Goal: Transaction & Acquisition: Purchase product/service

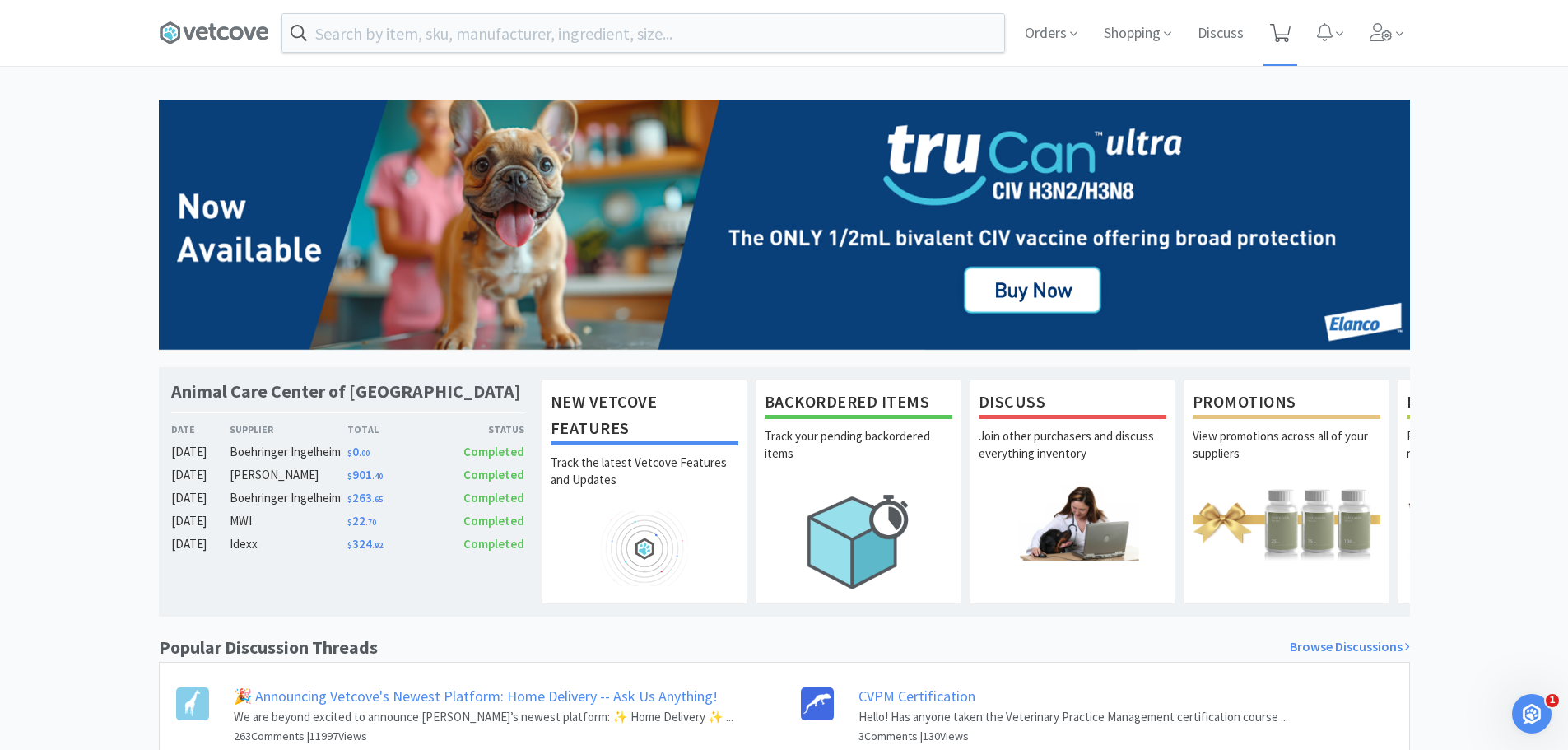
click at [1281, 21] on span at bounding box center [1281, 33] width 34 height 66
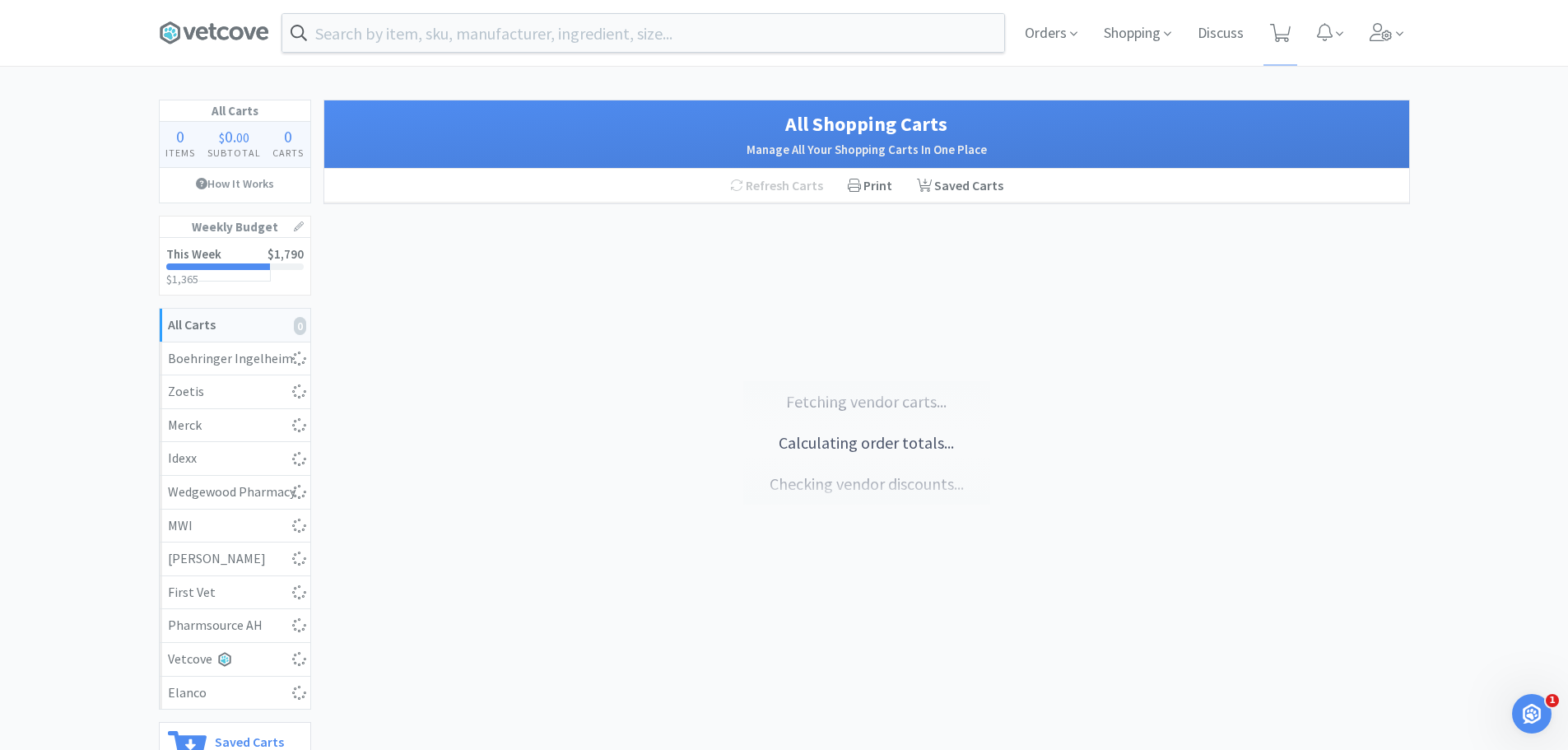
select select "1"
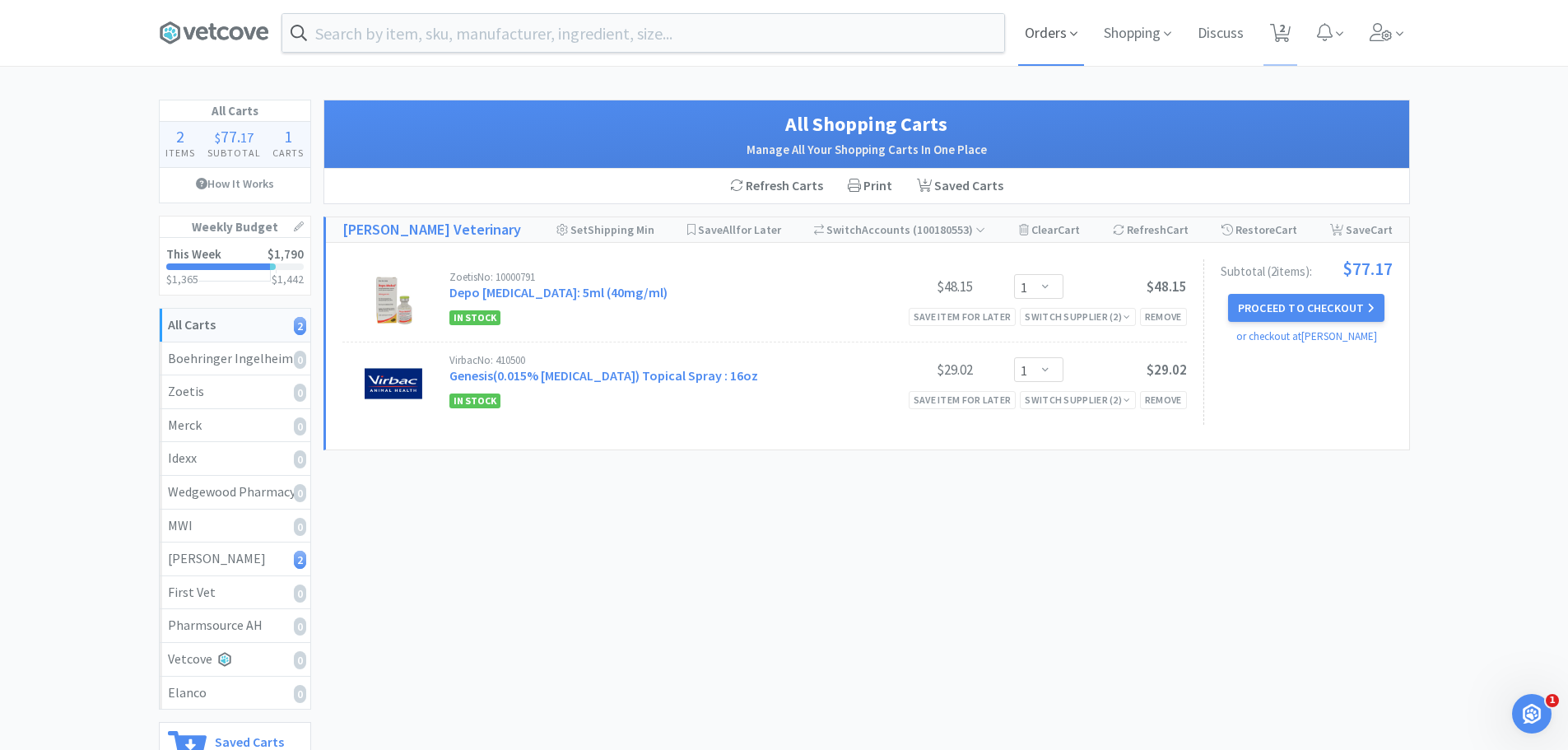
click at [1035, 21] on span "Orders" at bounding box center [1051, 33] width 66 height 66
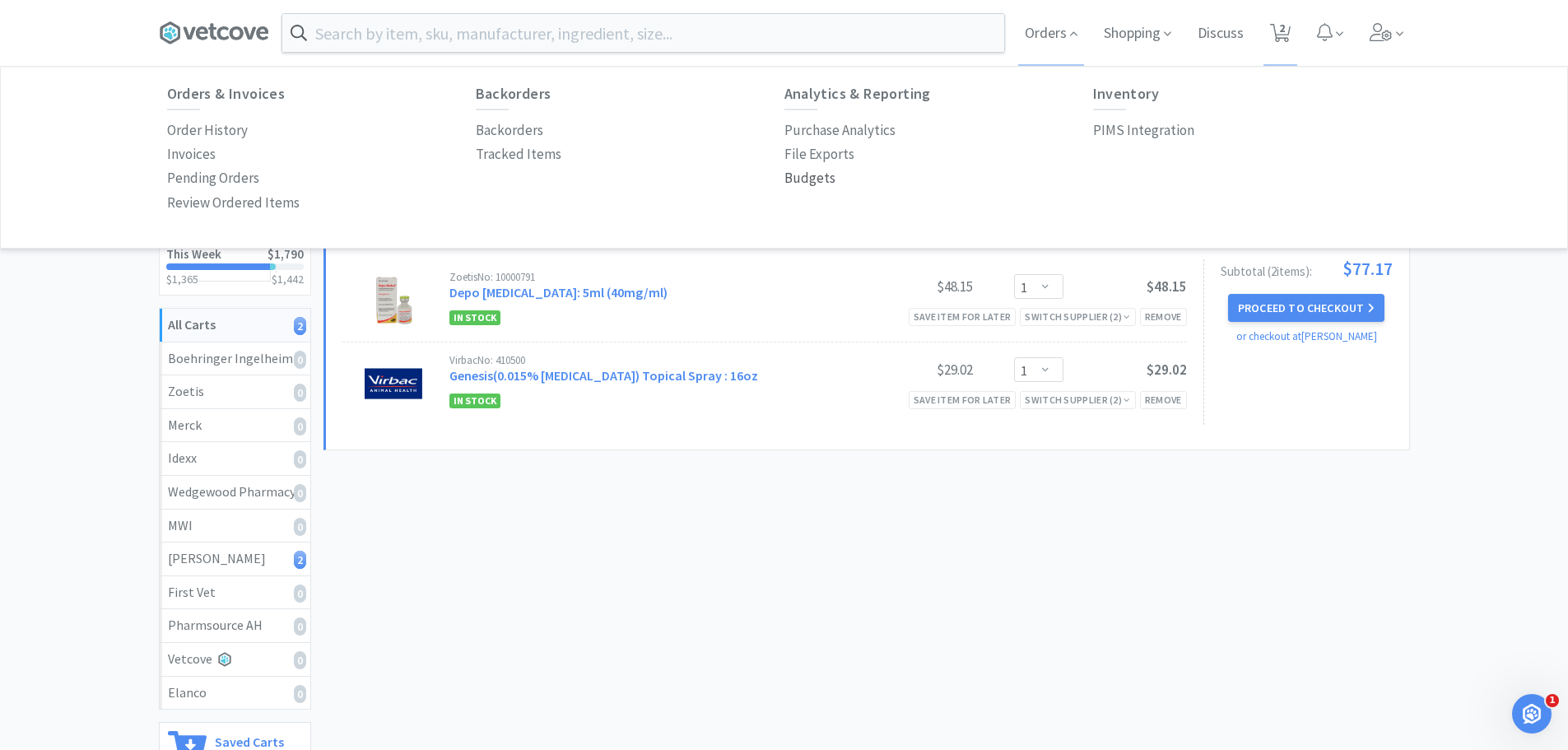
click at [795, 176] on p "Budgets" at bounding box center [809, 178] width 51 height 22
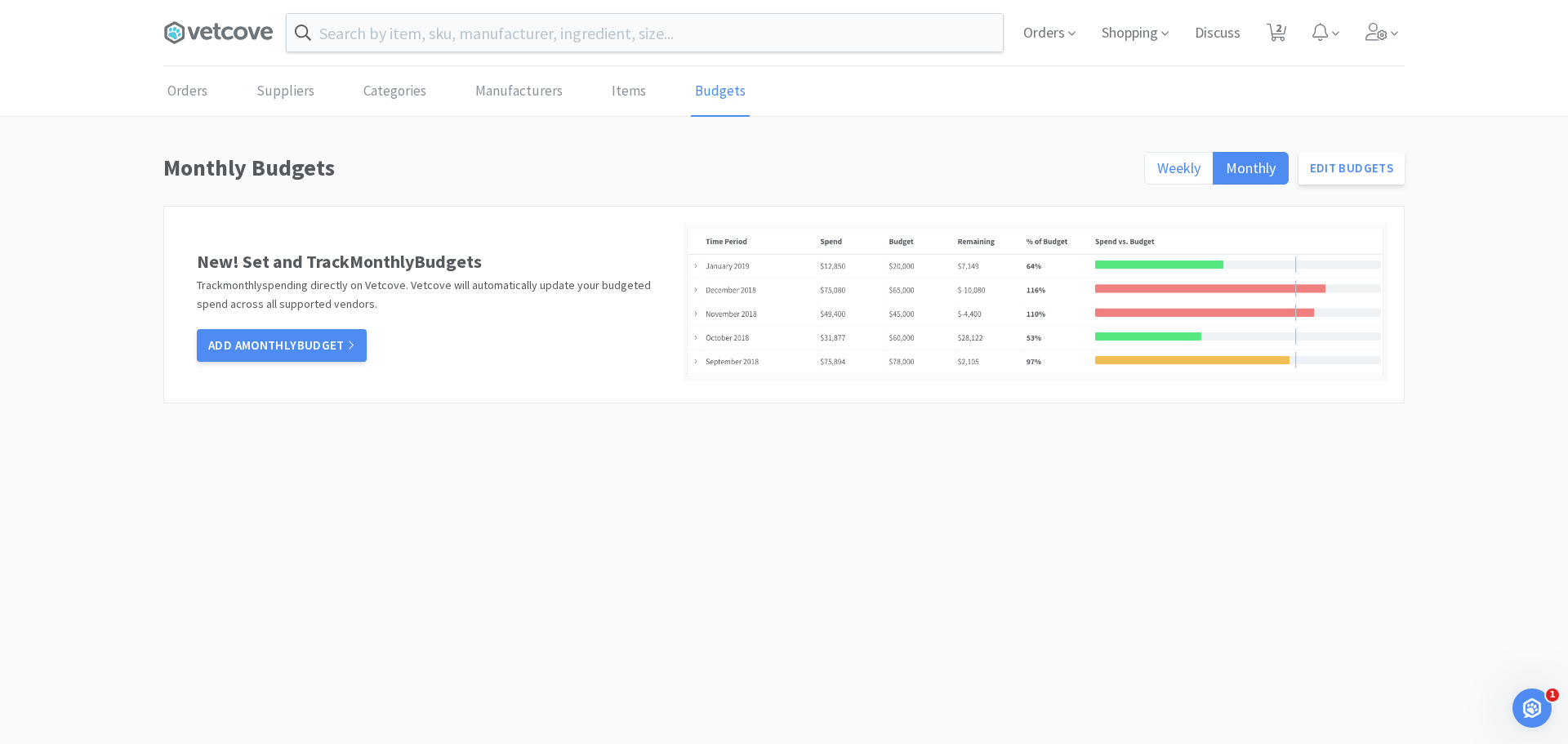
click at [1153, 158] on label "Weekly" at bounding box center [1179, 167] width 69 height 33
click at [1158, 173] on input "Weekly" at bounding box center [1158, 173] width 0 height 0
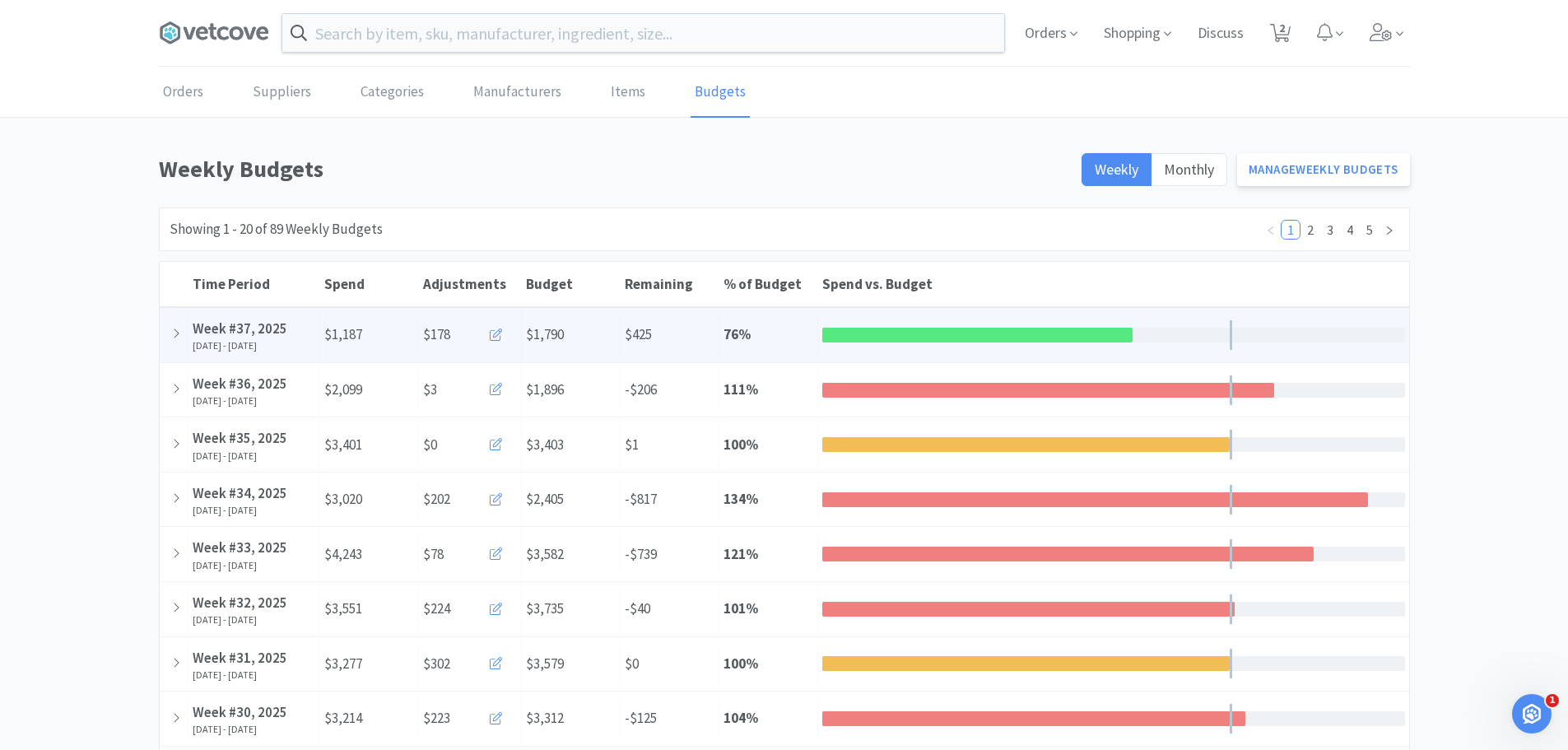
click at [487, 334] on button at bounding box center [497, 335] width 39 height 33
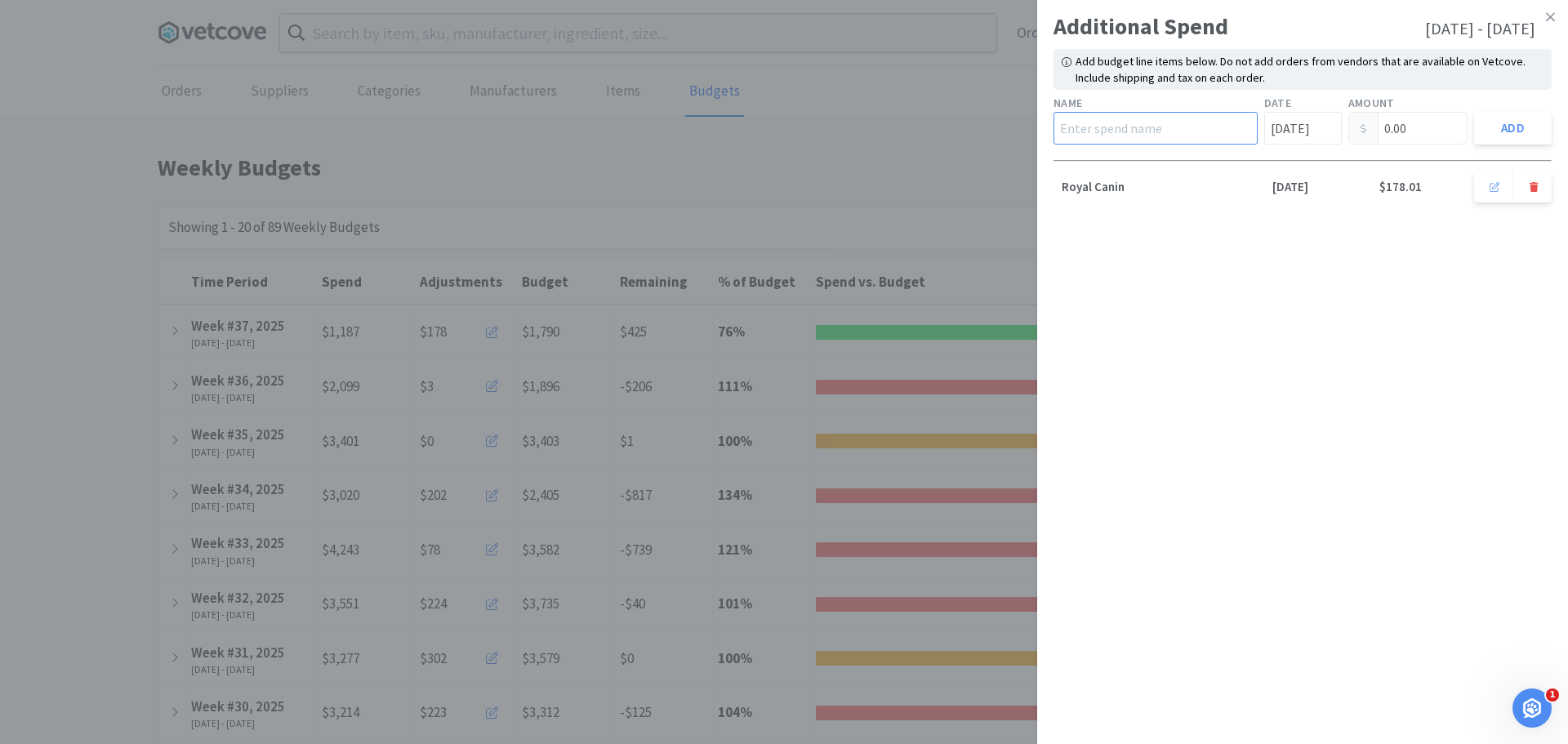
click at [1113, 137] on input "text" at bounding box center [1156, 128] width 204 height 33
type input "MWI Office"
click at [1287, 133] on input "[DATE]" at bounding box center [1304, 128] width 77 height 33
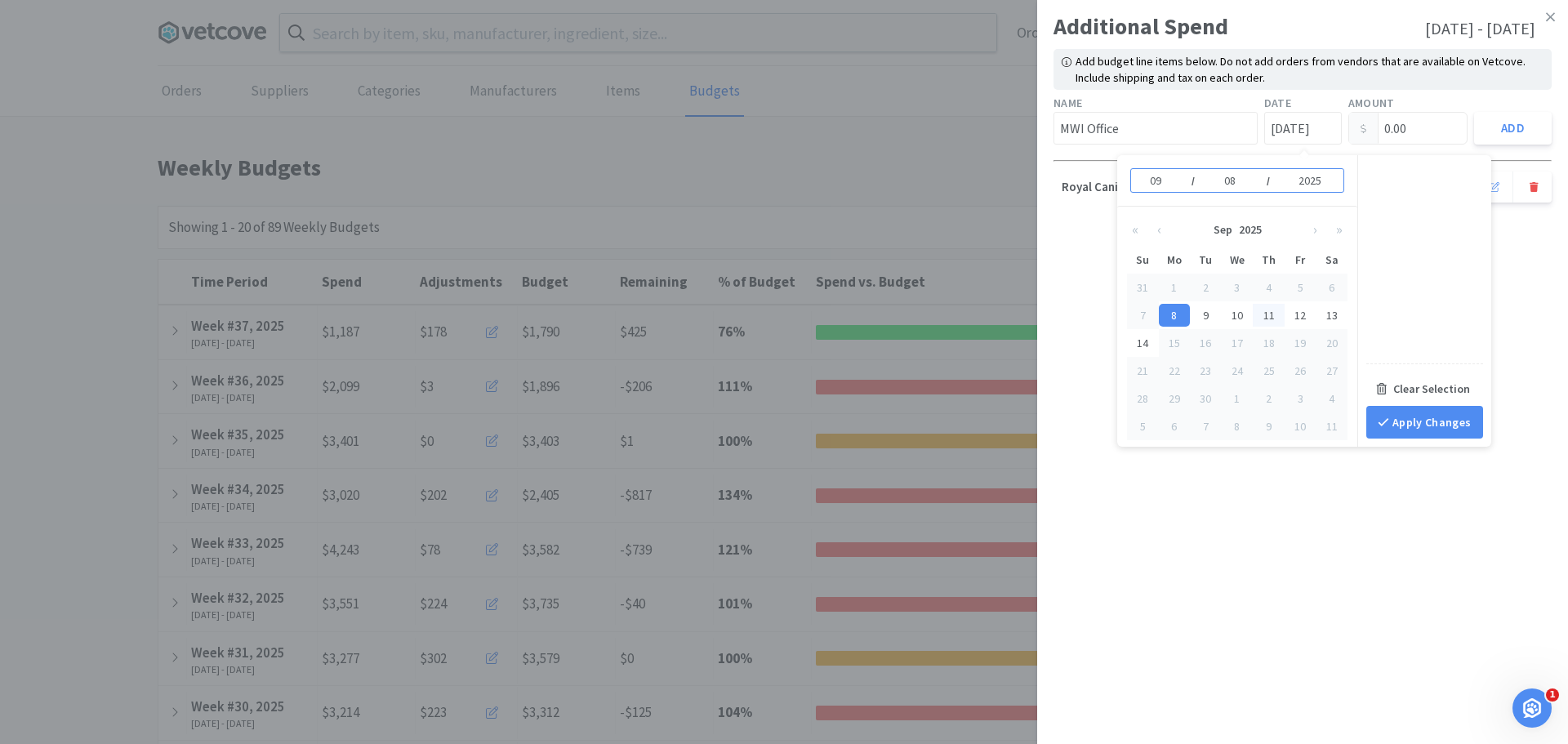
click at [1275, 316] on div "11" at bounding box center [1269, 315] width 32 height 23
type input "[DATE]"
type input "11"
click at [1419, 130] on input "0.00" at bounding box center [1409, 128] width 119 height 31
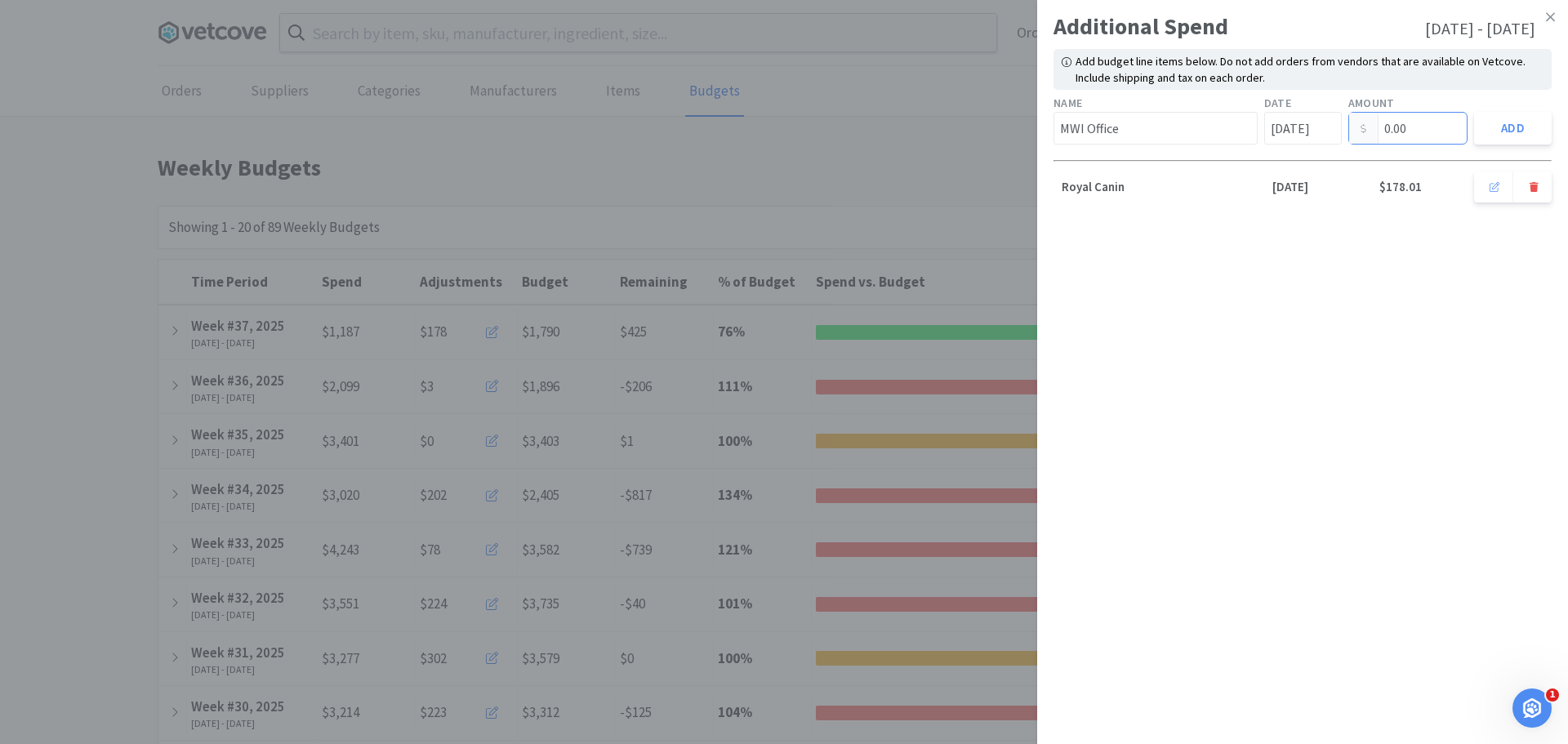
drag, startPoint x: 1419, startPoint y: 128, endPoint x: 1227, endPoint y: 132, distance: 192.0
click at [1227, 132] on div "Name MWI Office Date [DATE] Amount 0.00 Add" at bounding box center [1304, 120] width 505 height 57
type input "44.43"
click at [1502, 133] on button "Add" at bounding box center [1514, 128] width 77 height 33
type input "[DATE]"
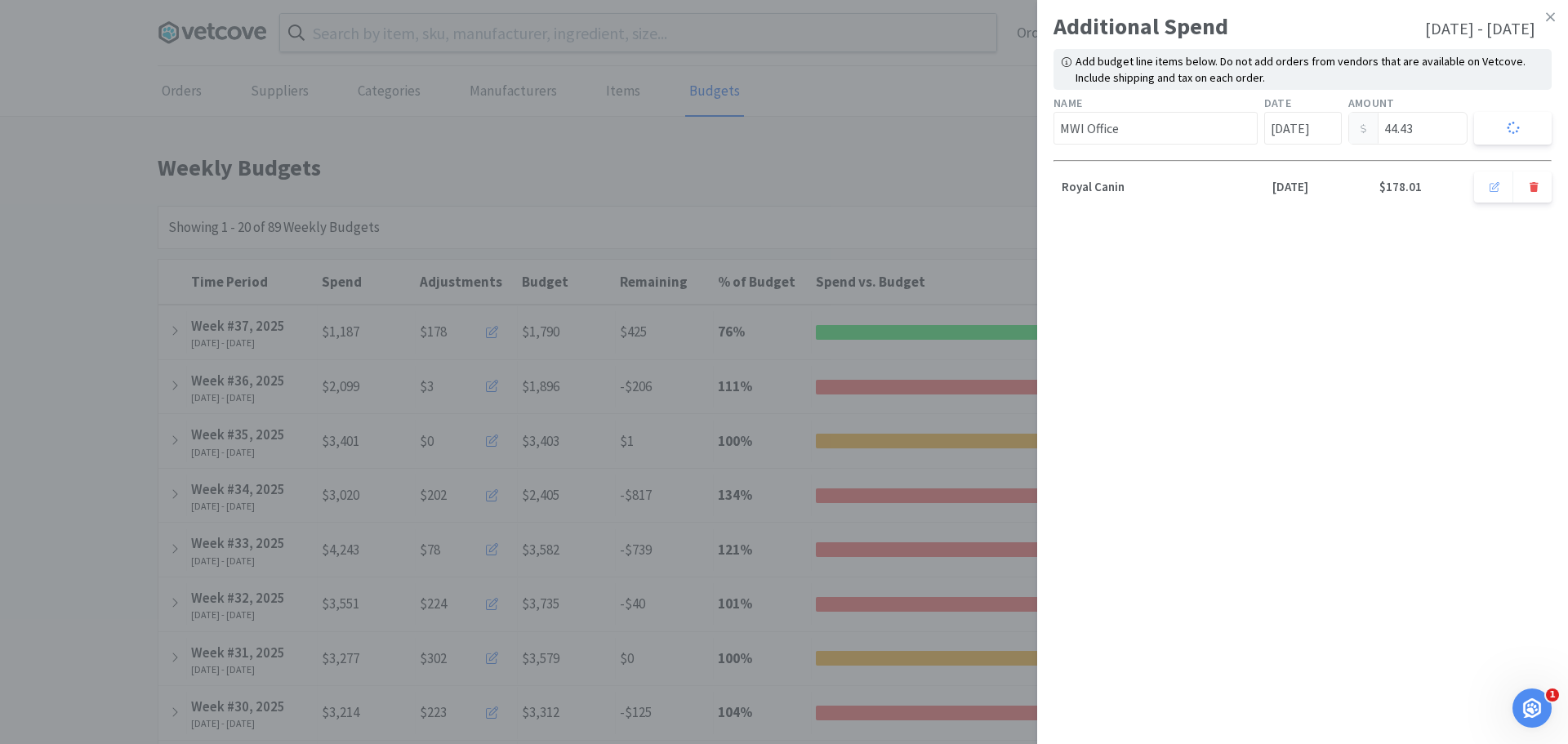
type input "0.00"
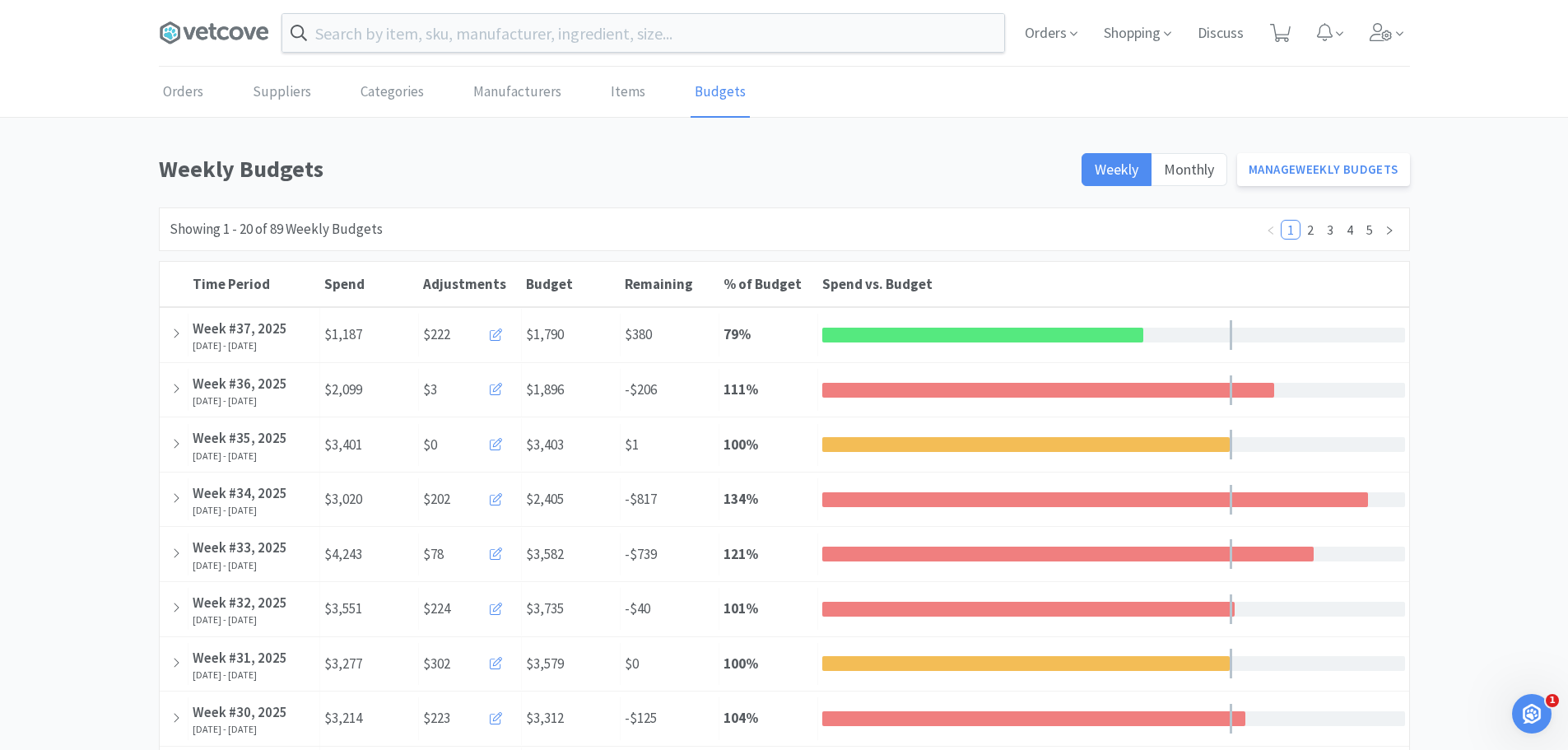
click at [236, 49] on span at bounding box center [221, 33] width 124 height 66
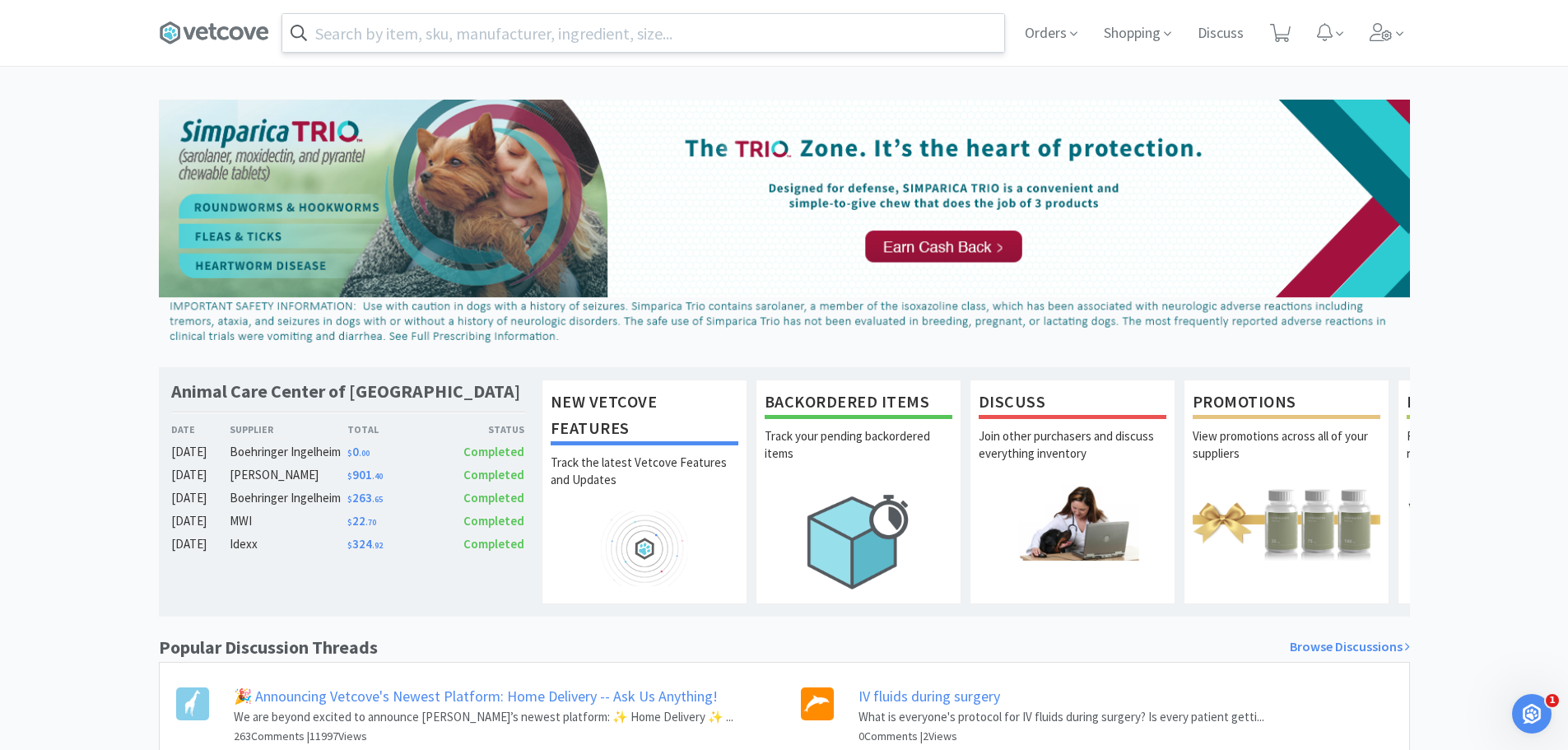
click at [623, 36] on input "text" at bounding box center [643, 33] width 722 height 38
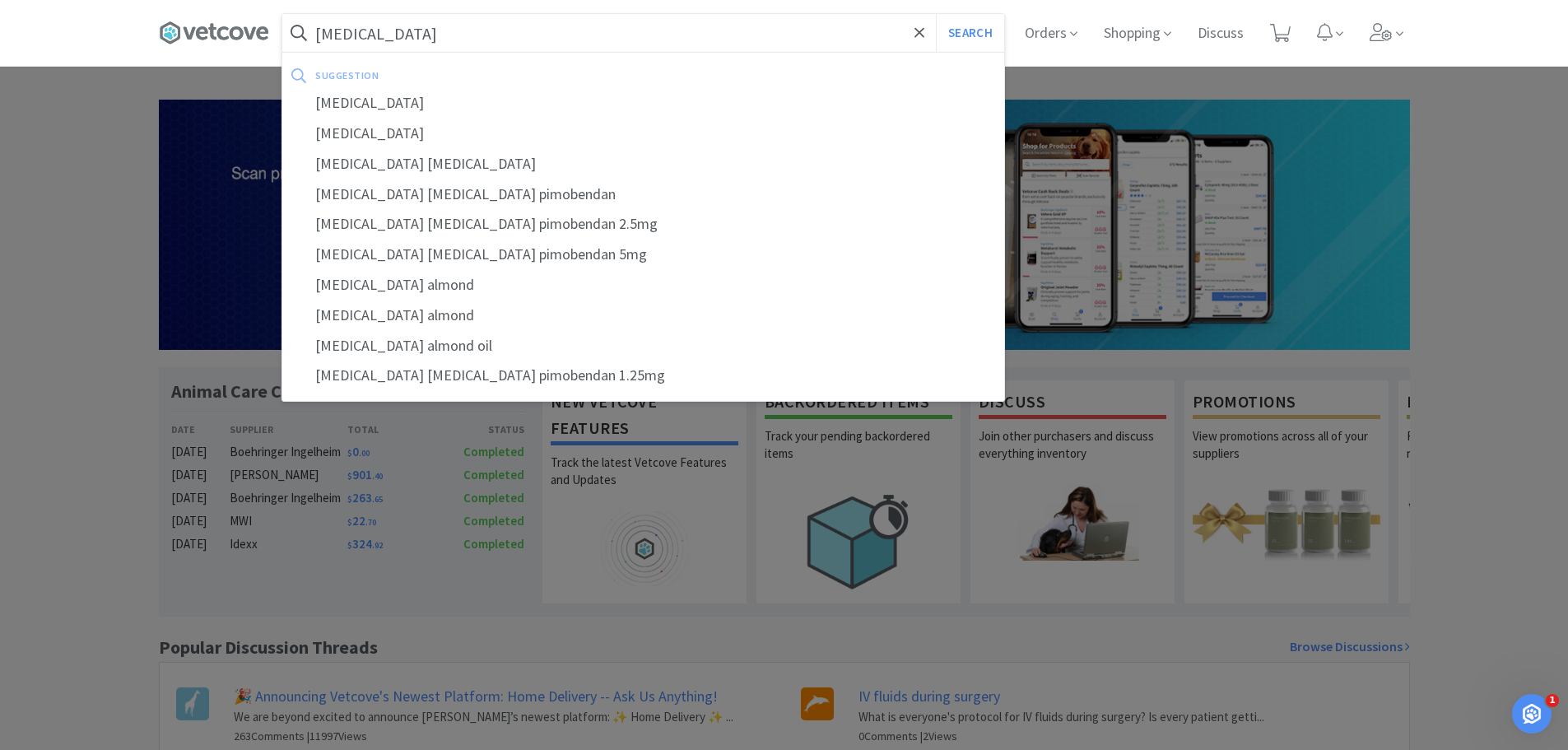
type input "enalapril"
click at [936, 14] on button "Search" at bounding box center [970, 33] width 68 height 38
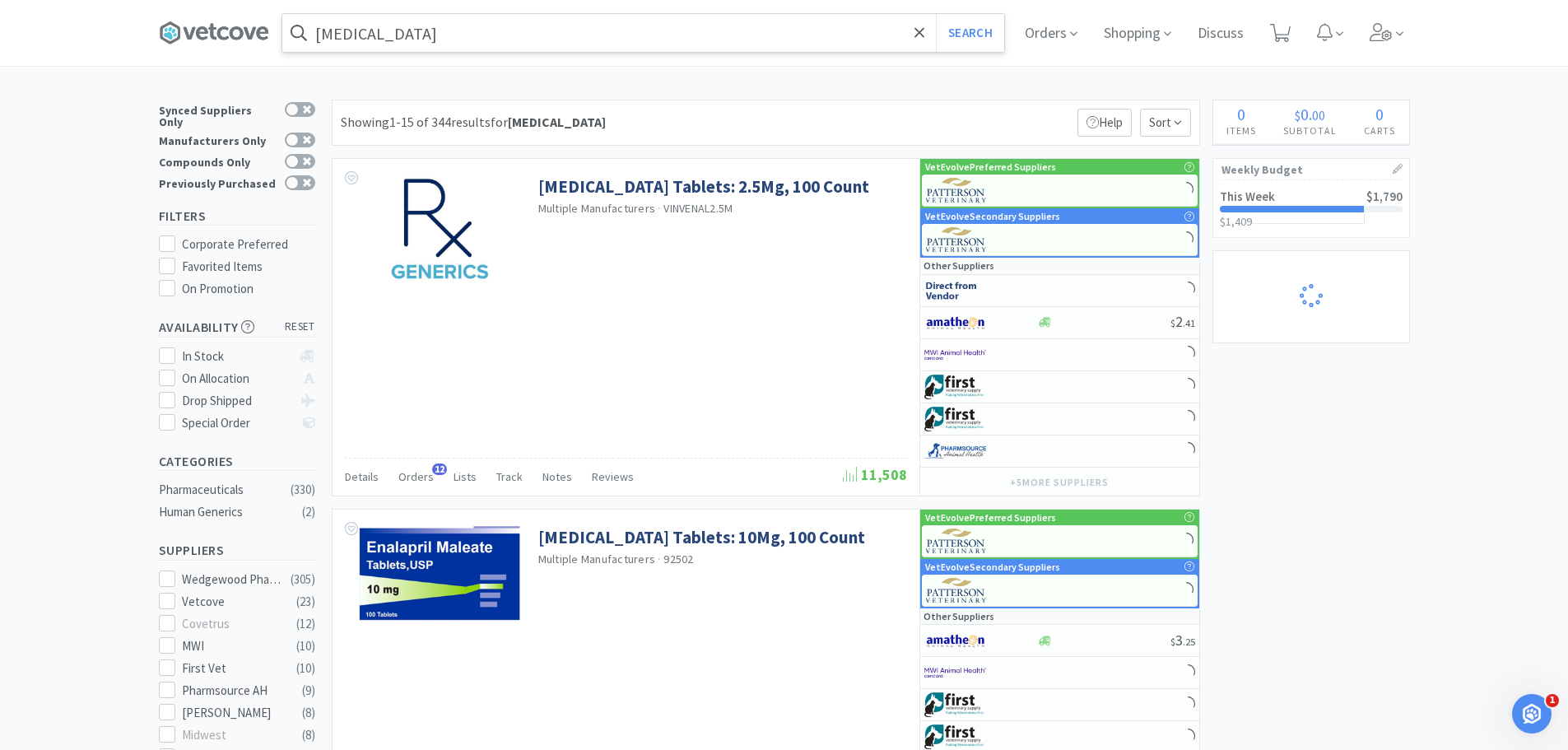
select select "1"
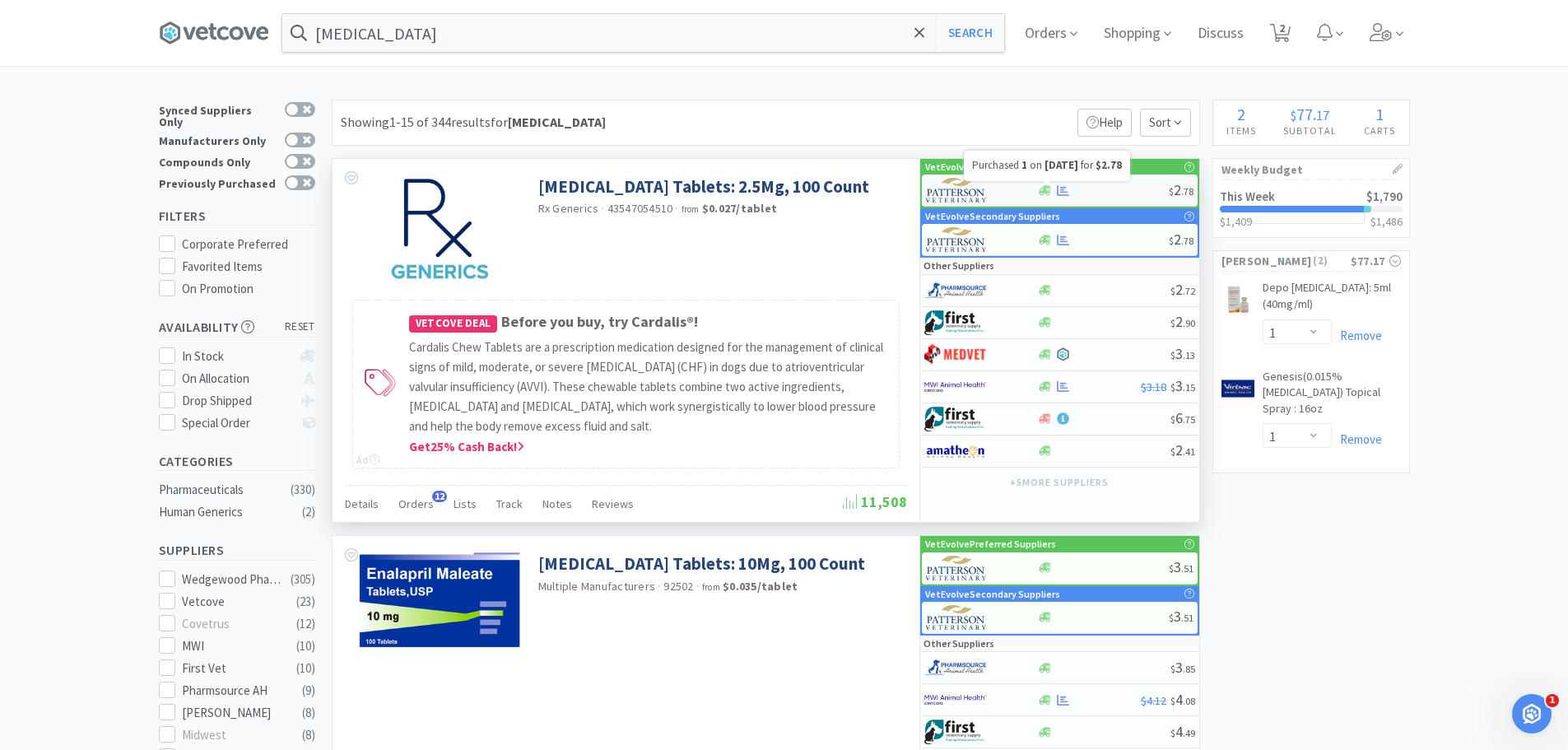
click at [1115, 188] on div at bounding box center [1103, 191] width 132 height 12
select select "1"
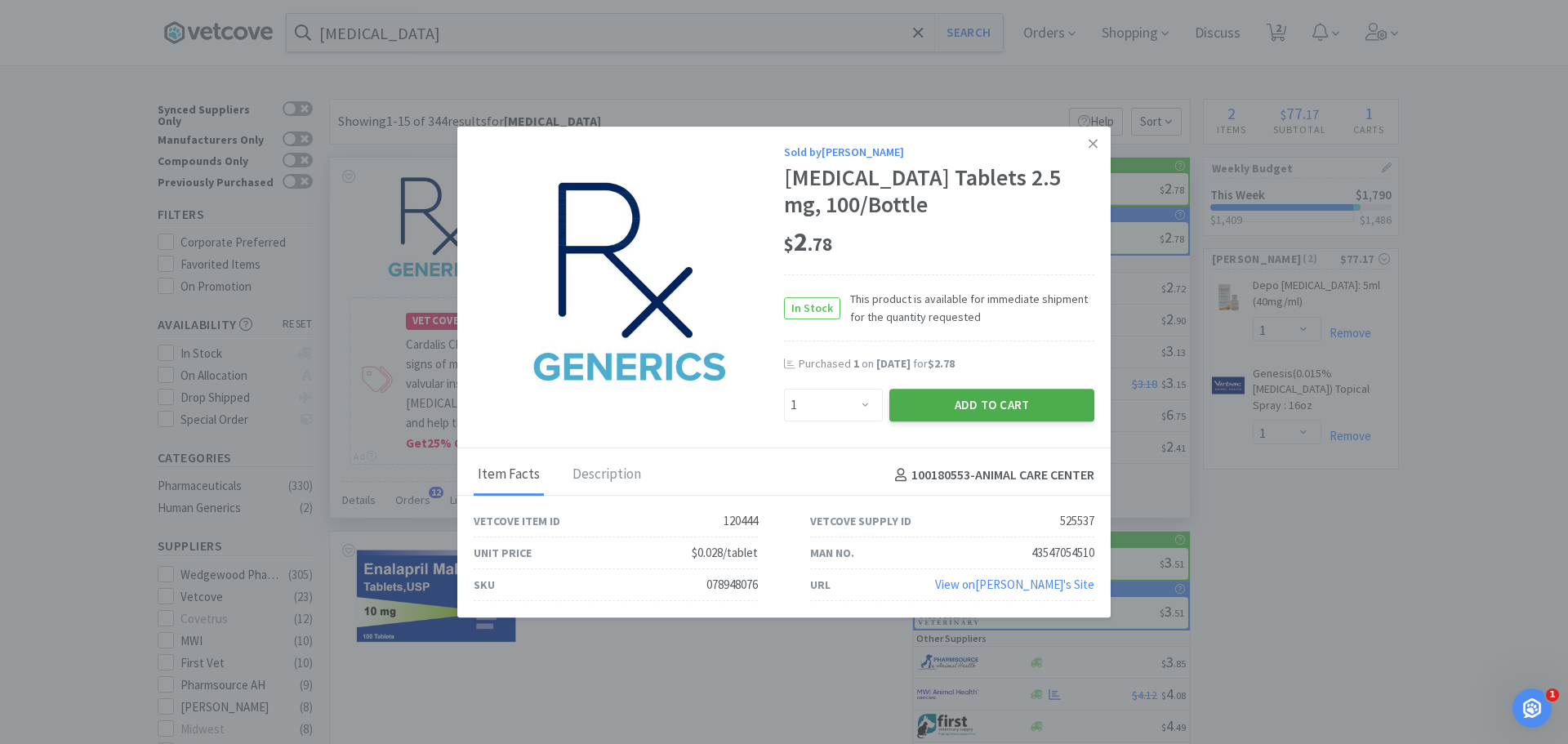
click at [944, 405] on button "Add to Cart" at bounding box center [992, 405] width 205 height 33
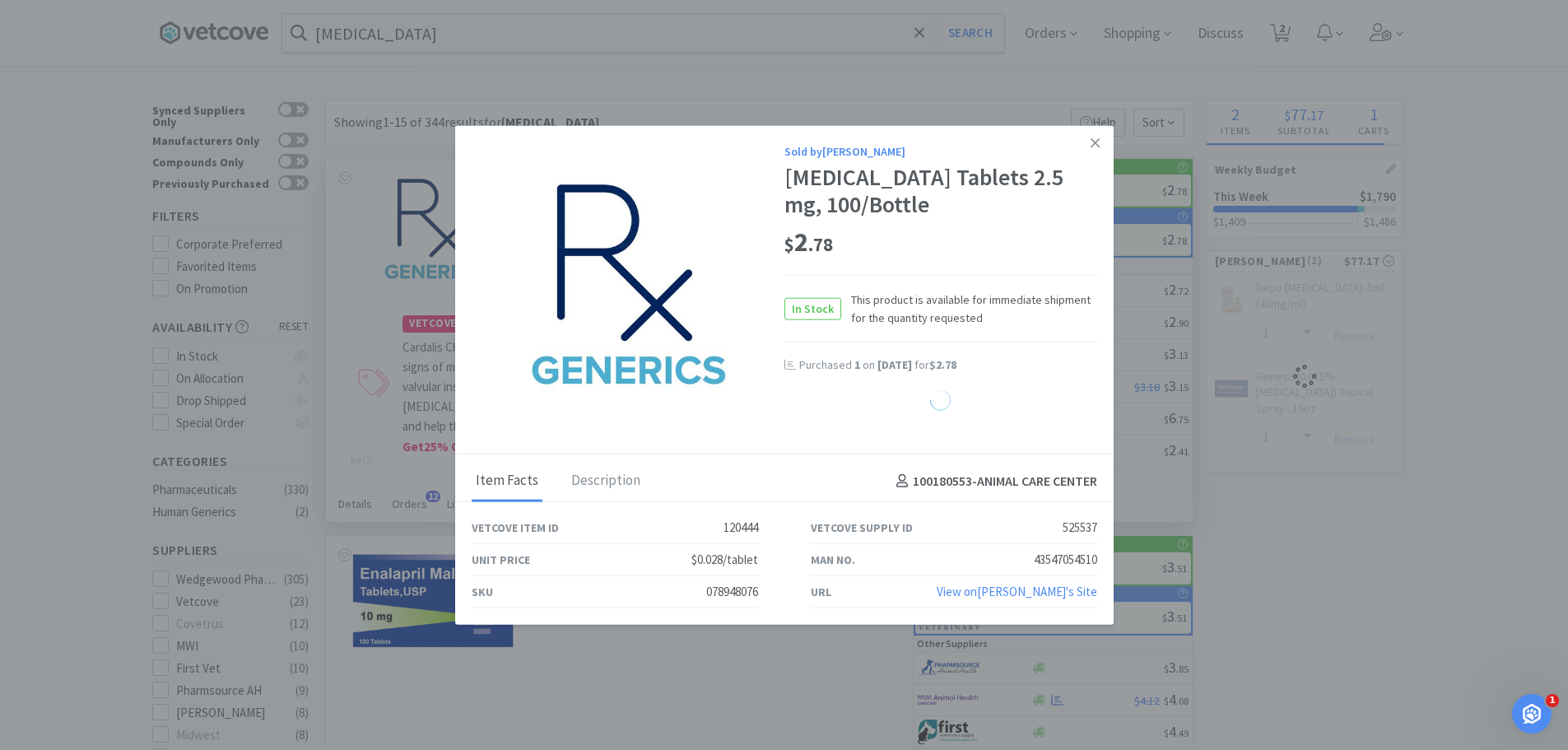
select select "1"
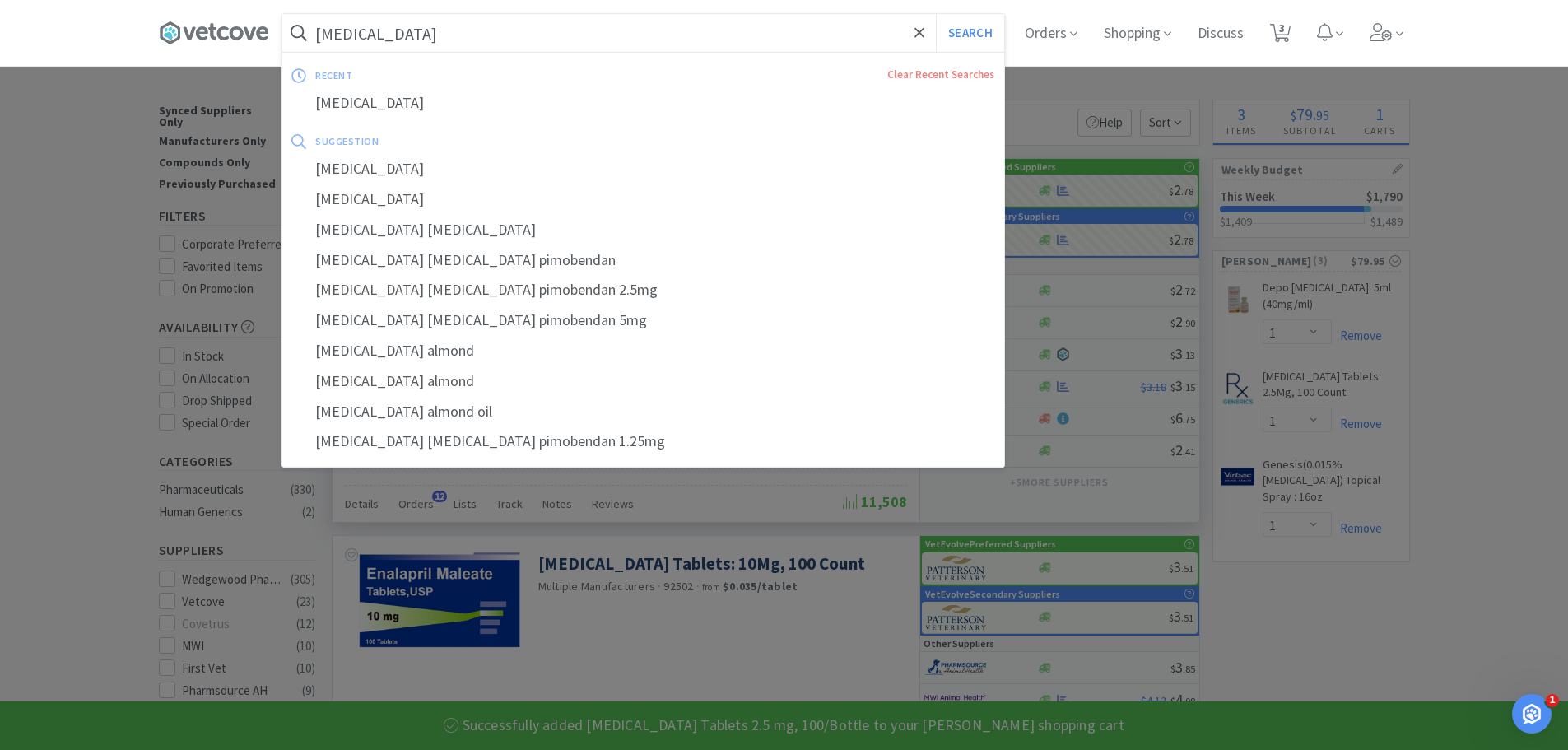
click at [467, 48] on input "enalapril" at bounding box center [643, 33] width 722 height 38
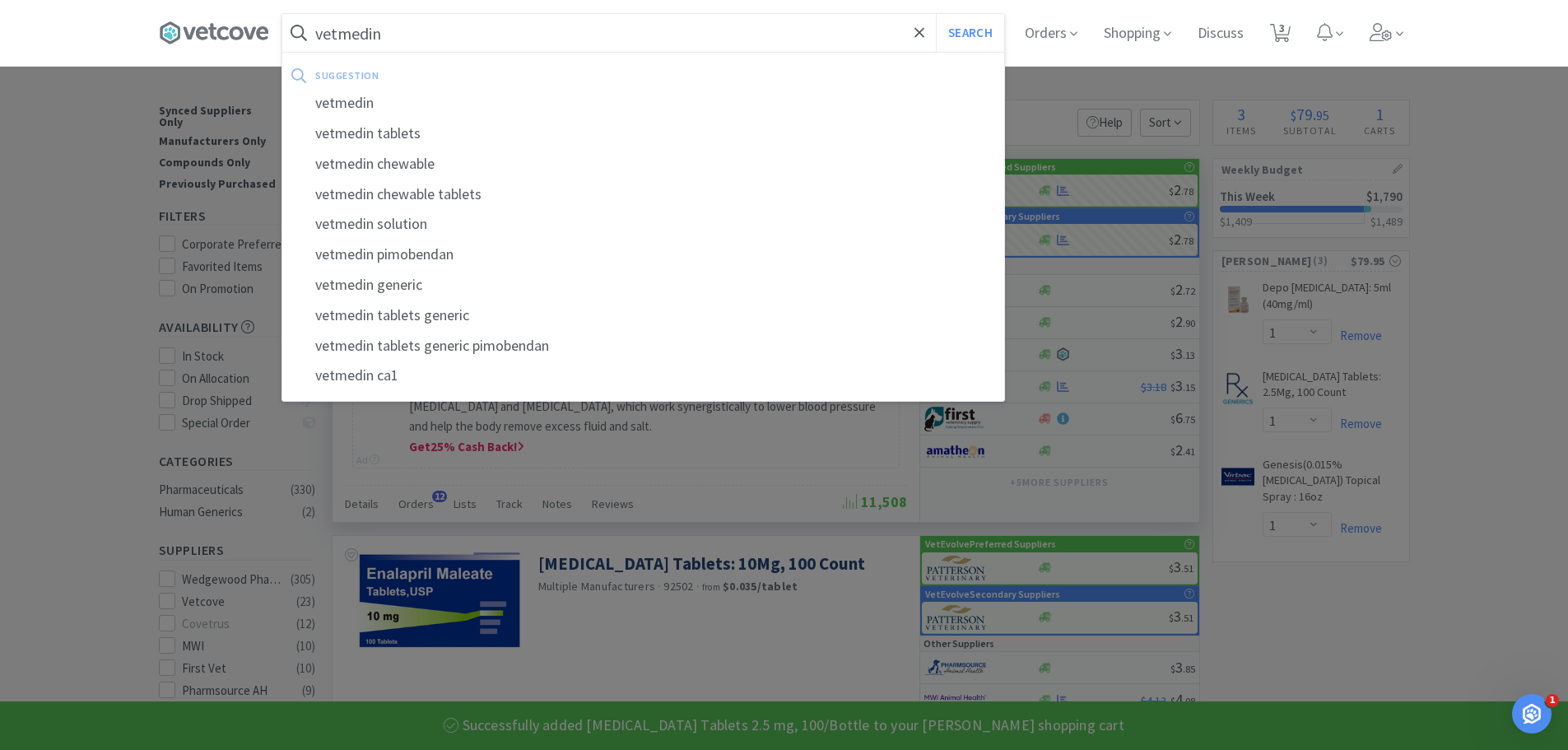
type input "vetmedin"
click at [936, 14] on button "Search" at bounding box center [970, 33] width 68 height 38
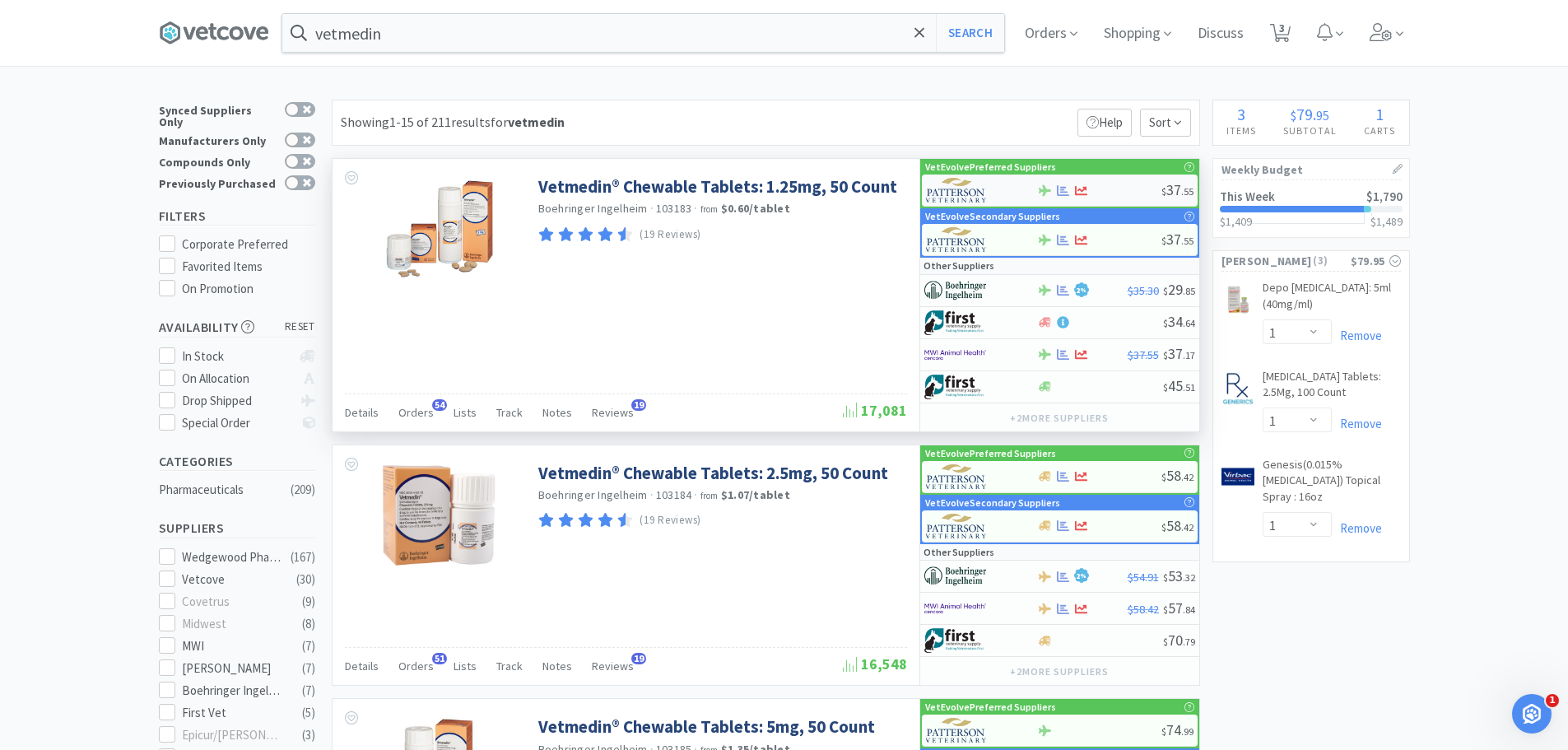
click at [1105, 186] on div at bounding box center [1099, 191] width 125 height 12
select select "1"
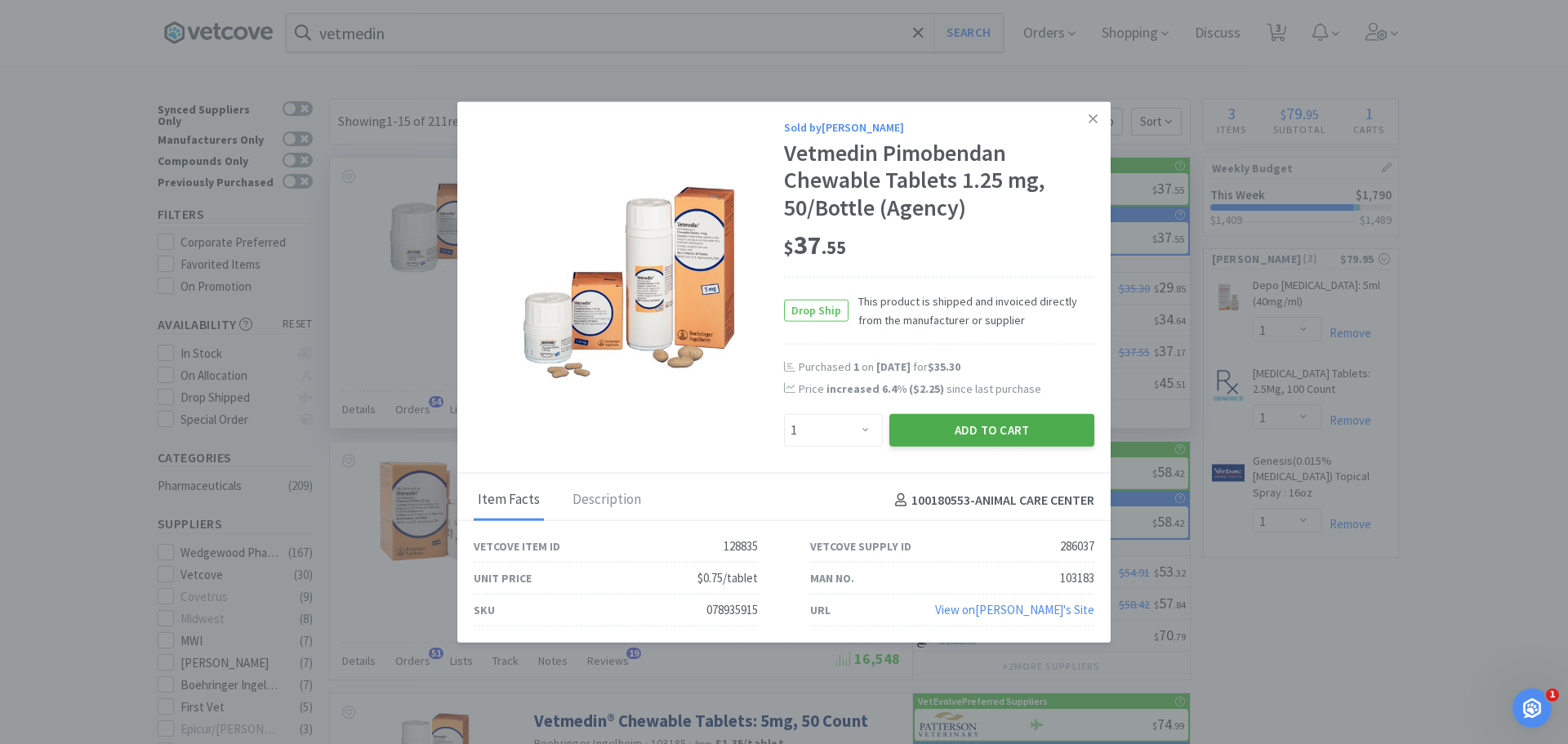
click at [973, 423] on button "Add to Cart" at bounding box center [992, 430] width 205 height 33
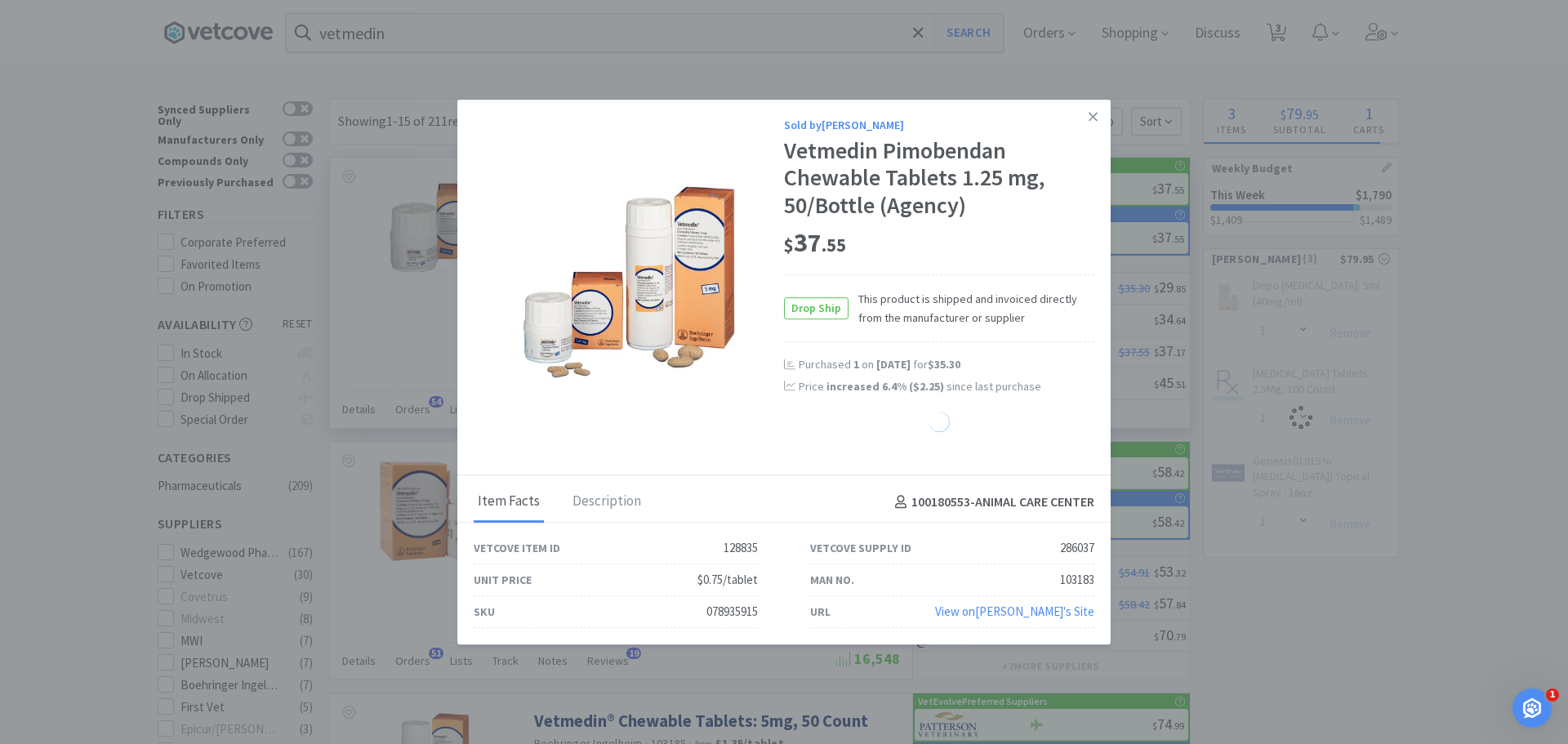
select select "1"
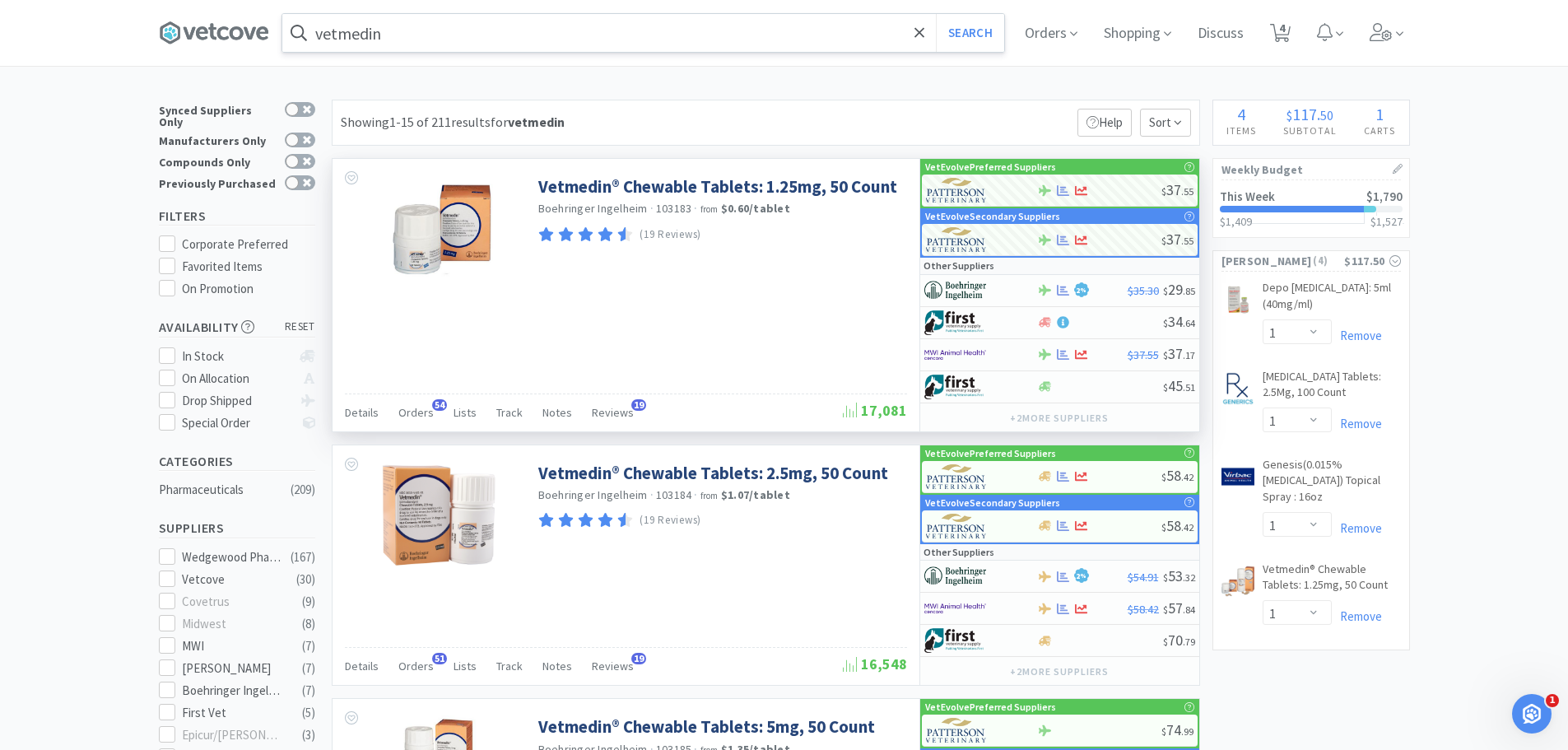
click at [514, 29] on input "vetmedin" at bounding box center [643, 33] width 722 height 38
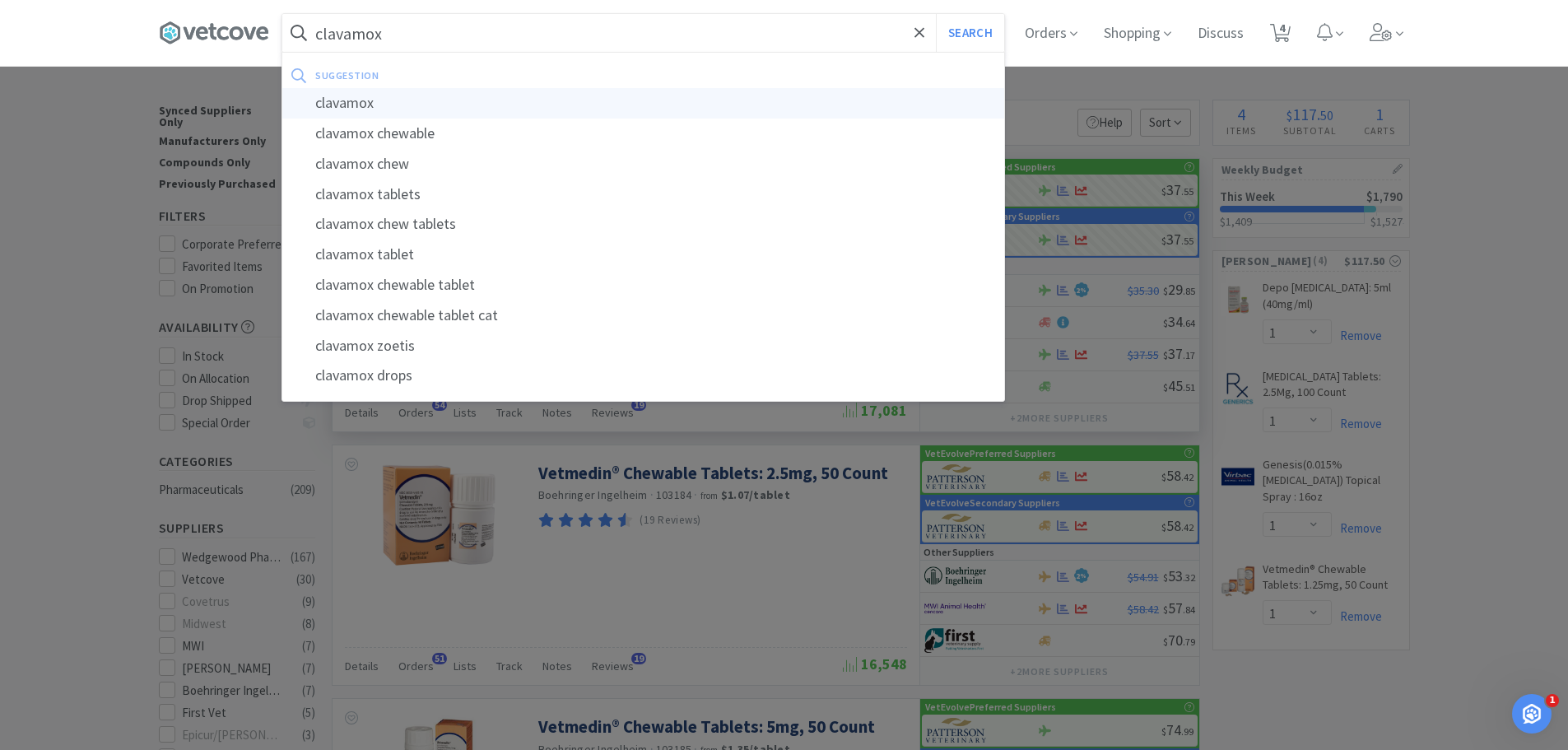
type input "clavamox"
click at [361, 107] on div "clavamox" at bounding box center [643, 103] width 722 height 31
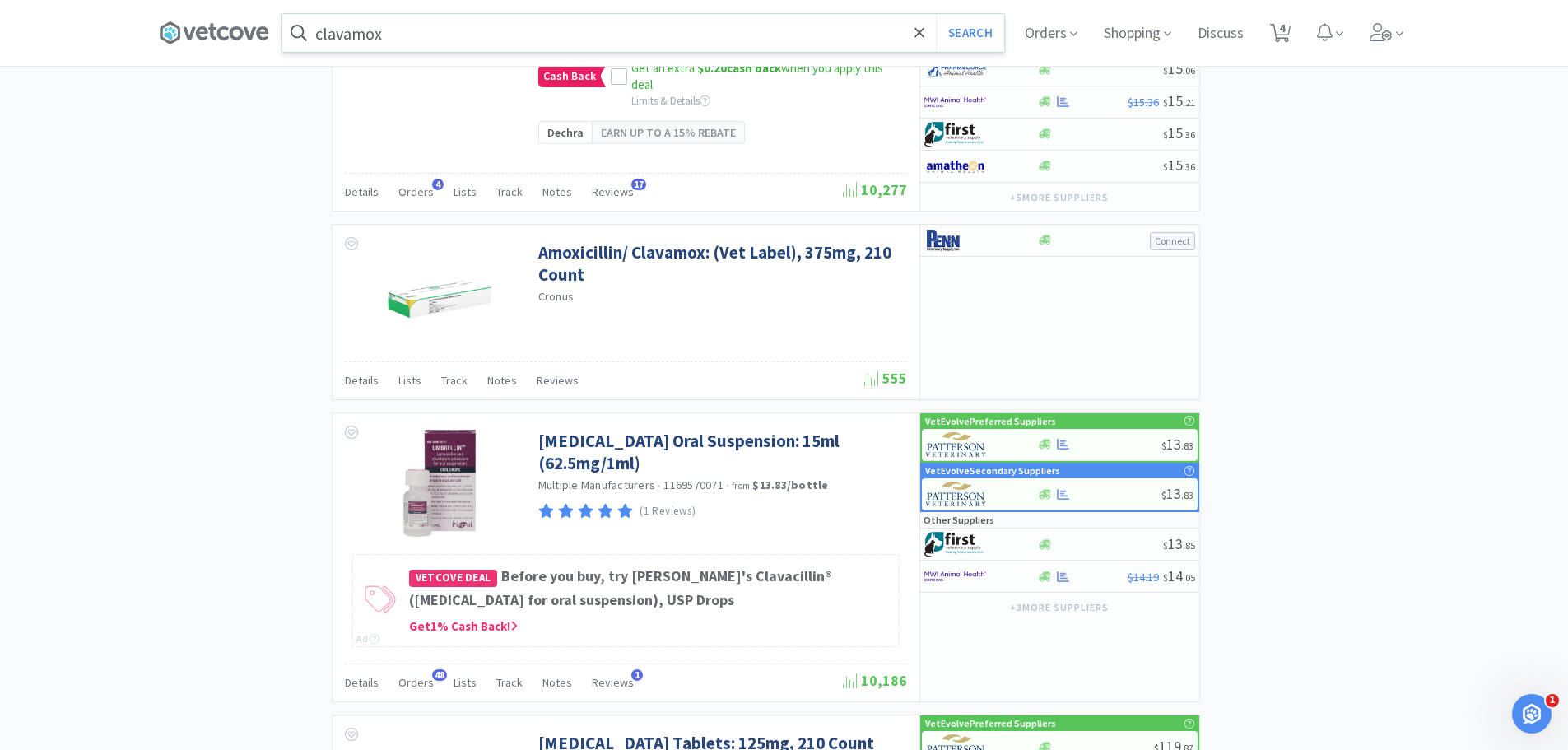
scroll to position [2554, 0]
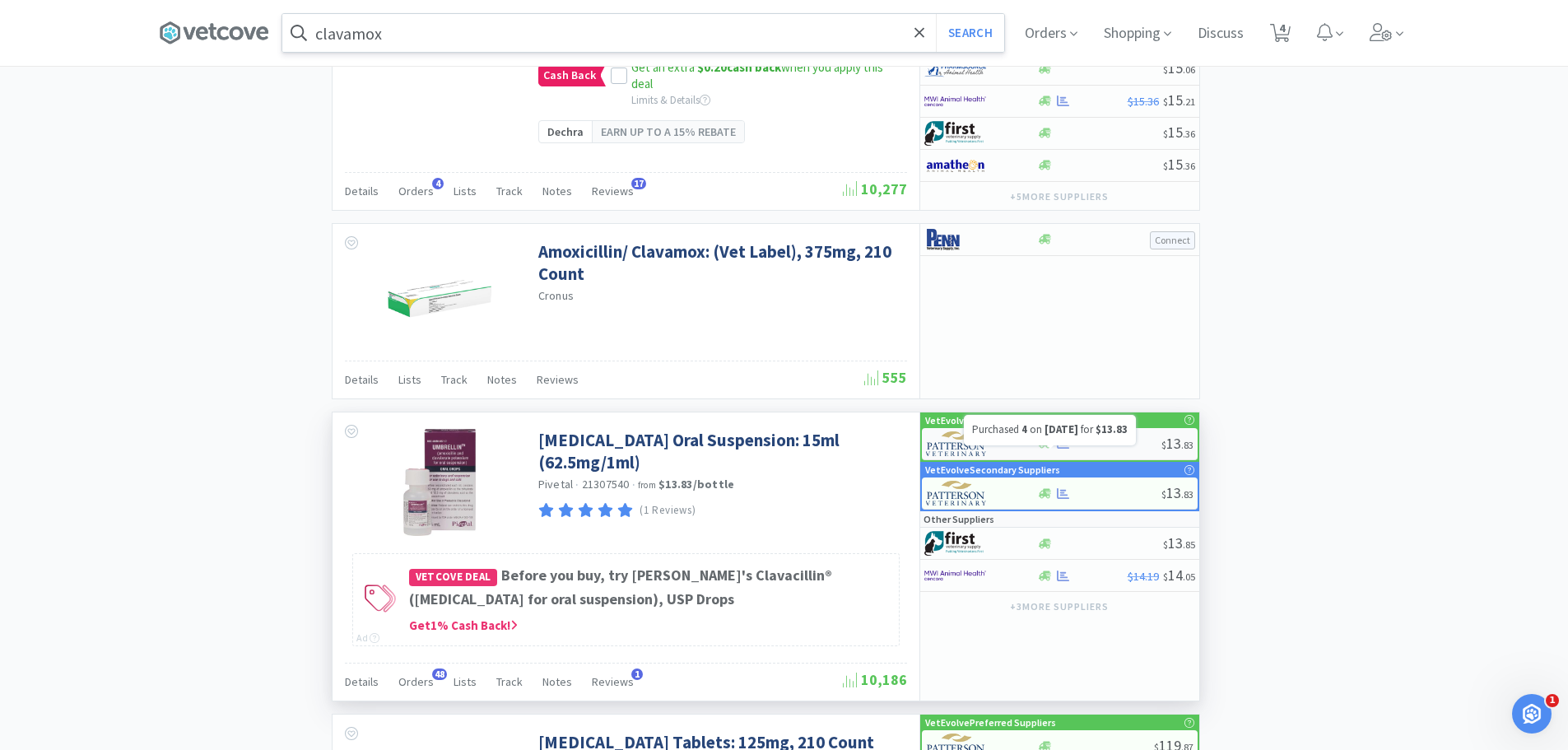
click at [1094, 449] on div at bounding box center [1099, 443] width 125 height 12
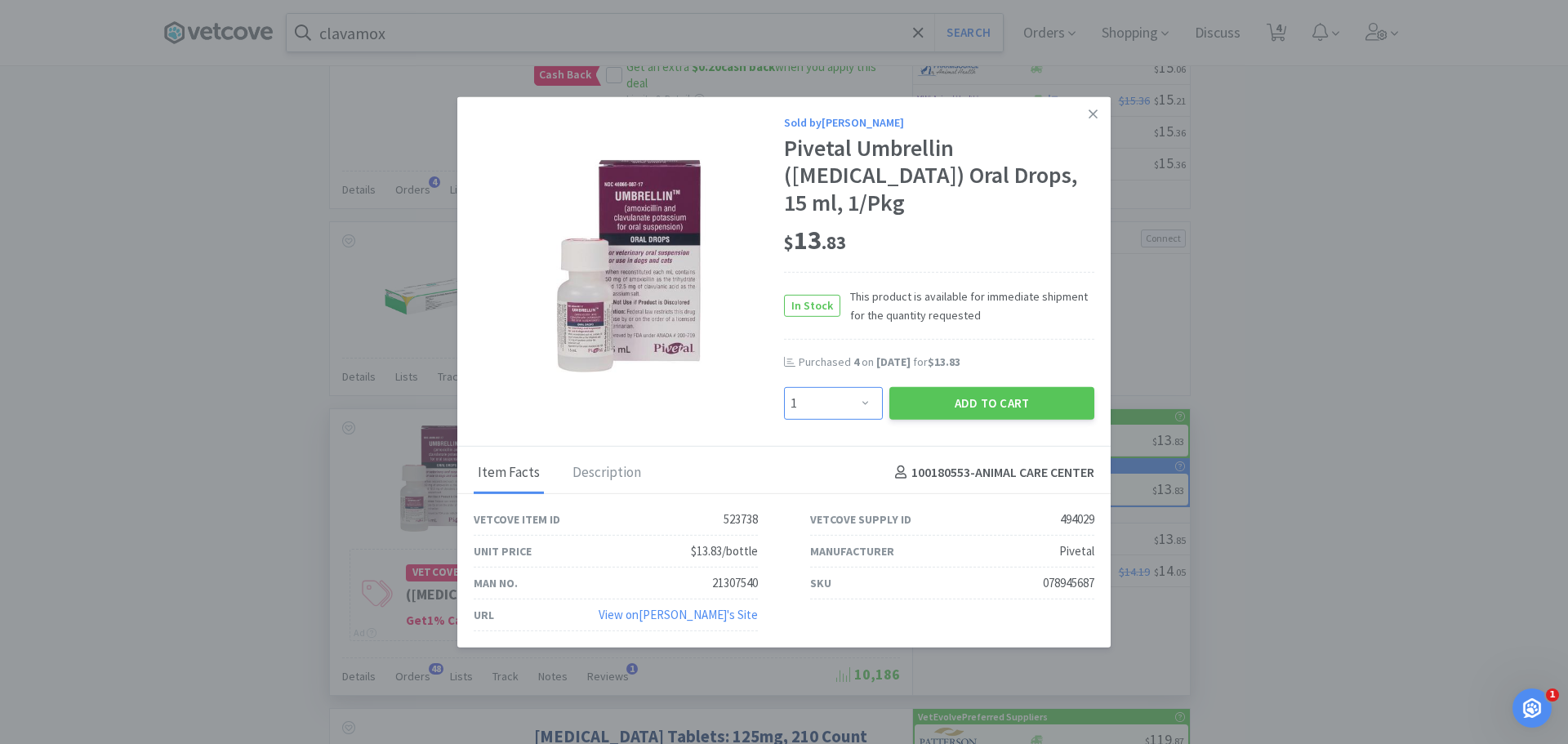
click at [860, 408] on select "Enter Quantity 1 2 3 4 5 6 7 8 9 10 11 12 13 14 15 16 17 18 19 20 Enter Quantity" at bounding box center [834, 402] width 99 height 33
select select "4"
click at [784, 386] on select "Enter Quantity 1 2 3 4 5 6 7 8 9 10 11 12 13 14 15 16 17 18 19 20 Enter Quantity" at bounding box center [834, 402] width 99 height 33
click at [1017, 405] on button "Add to Cart" at bounding box center [992, 402] width 205 height 33
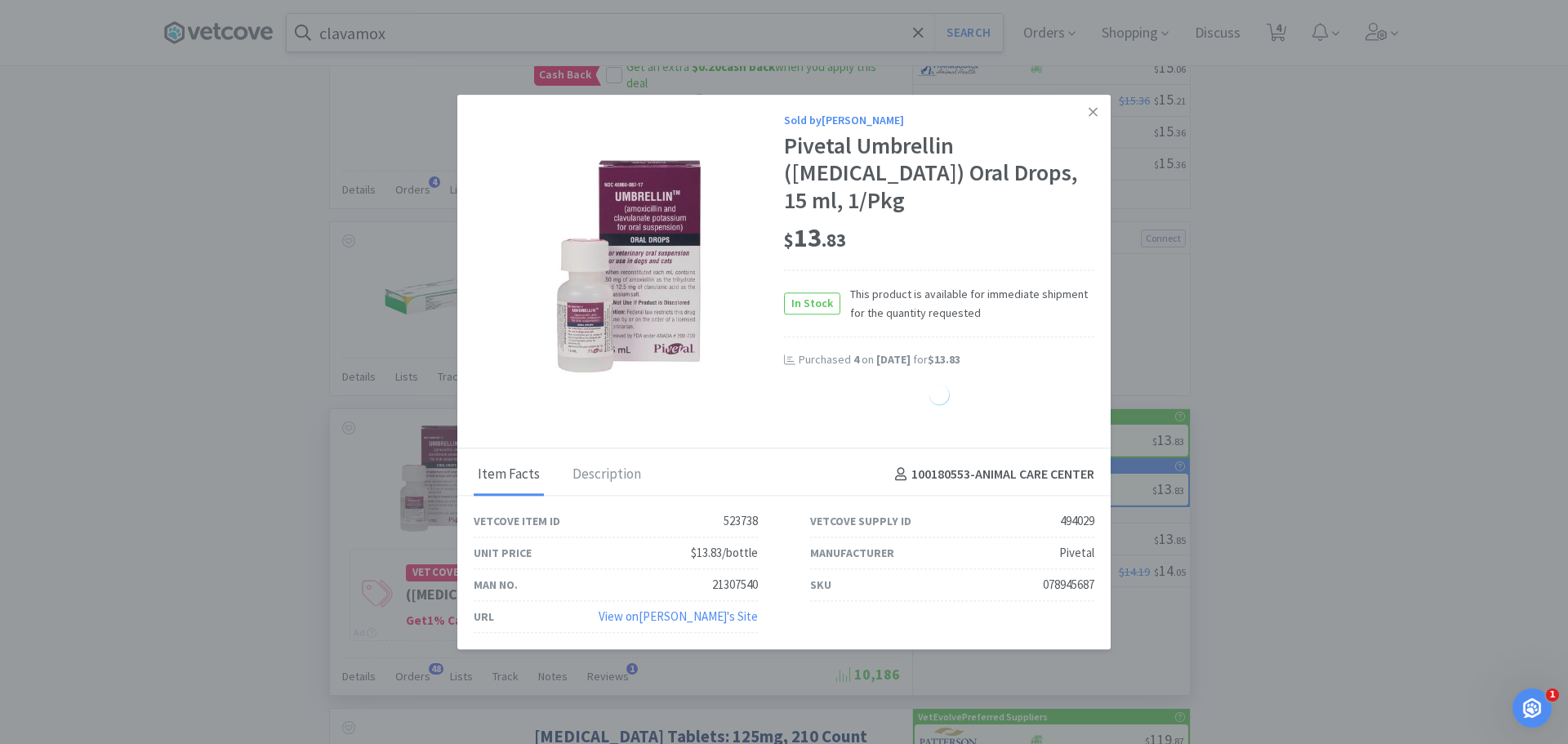
select select "4"
select select "1"
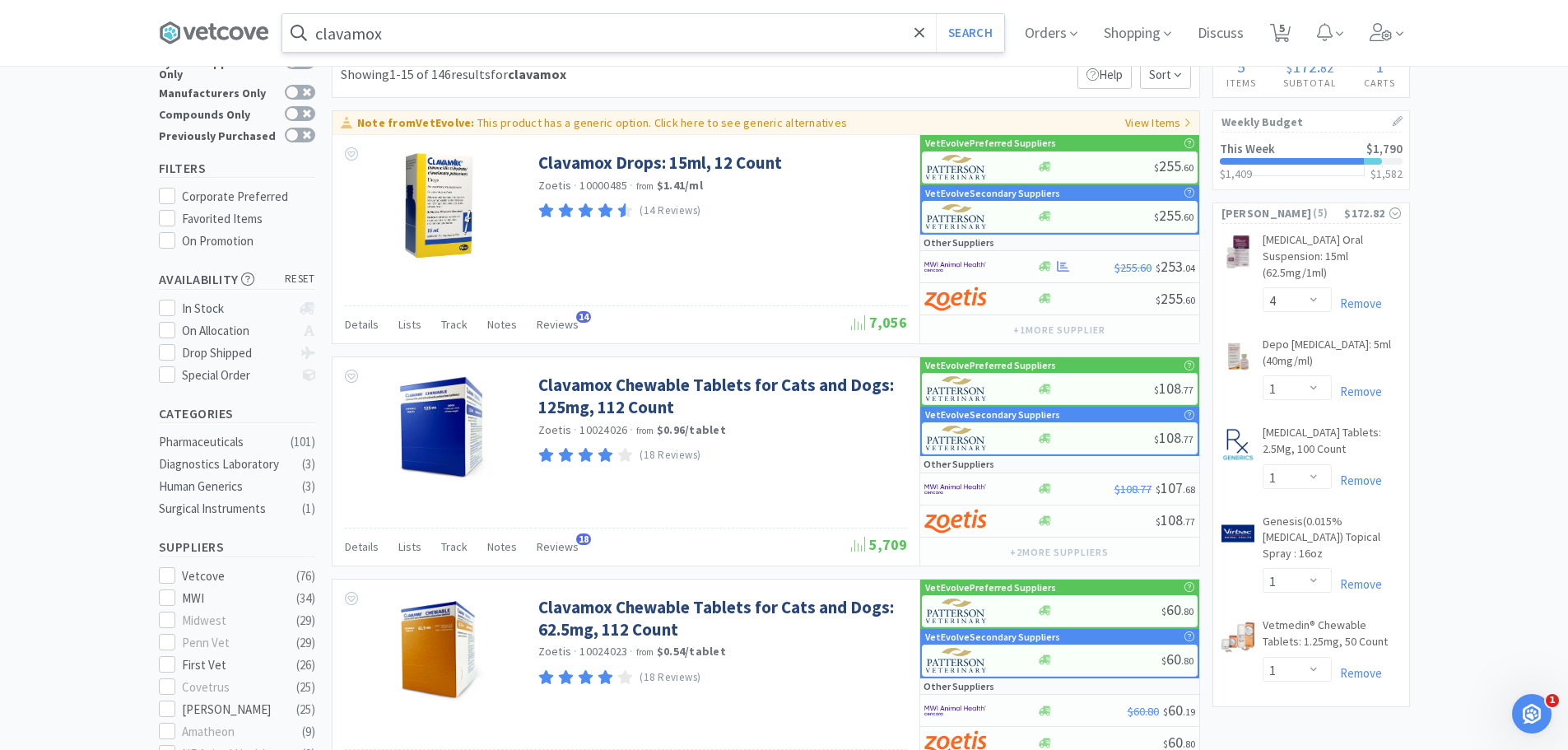
scroll to position [0, 0]
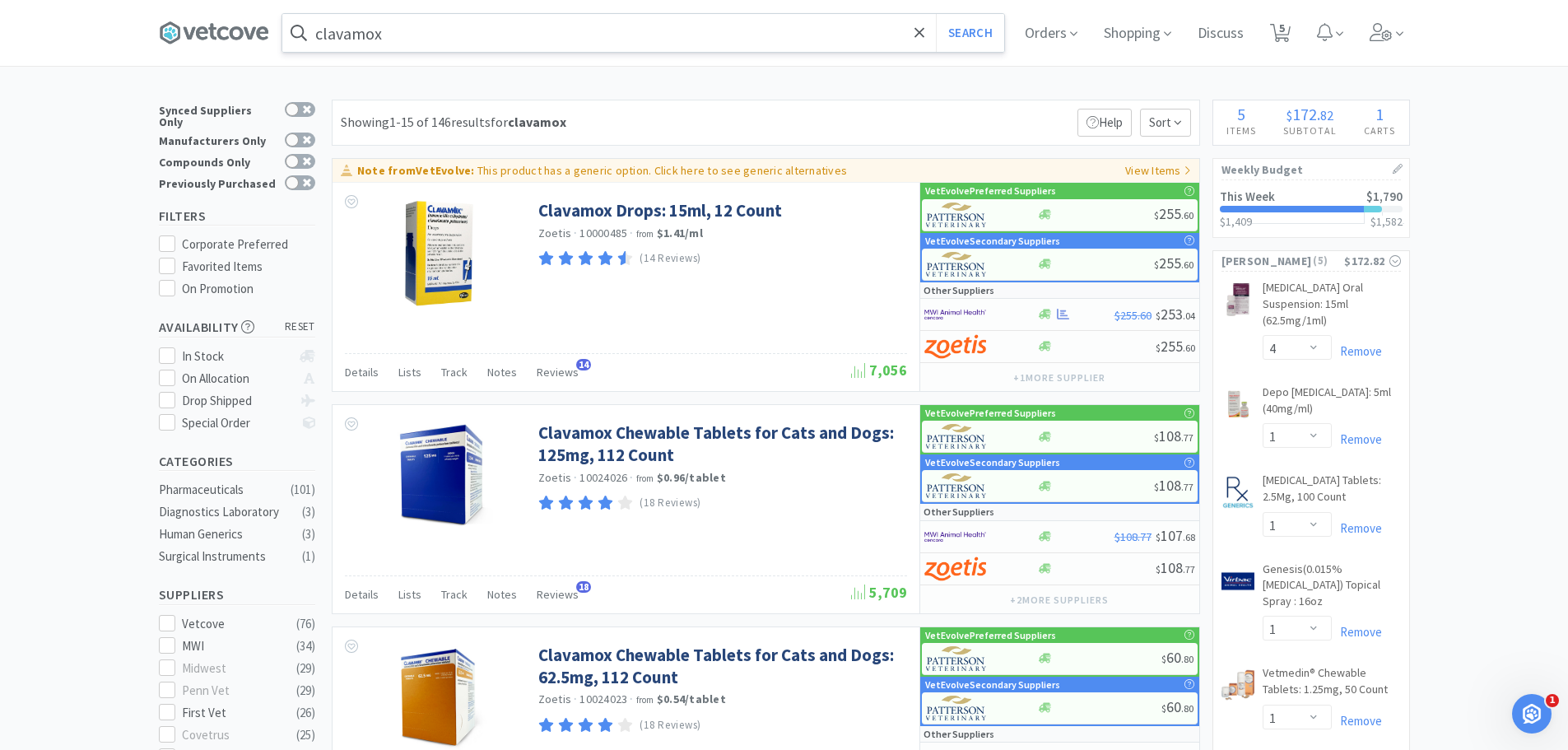
click at [210, 19] on span at bounding box center [221, 33] width 124 height 66
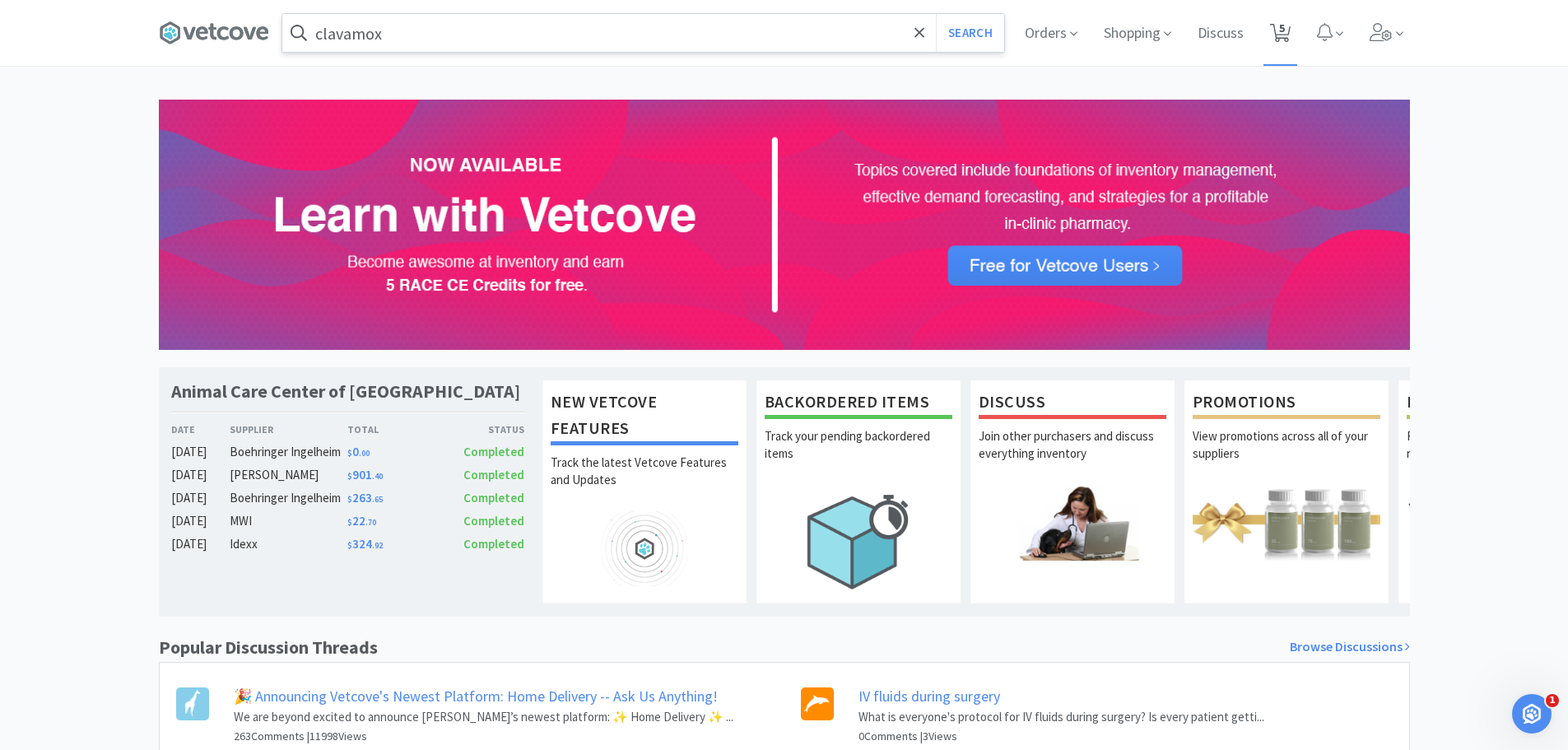
click at [1295, 21] on span "5" at bounding box center [1281, 33] width 34 height 66
select select "4"
select select "1"
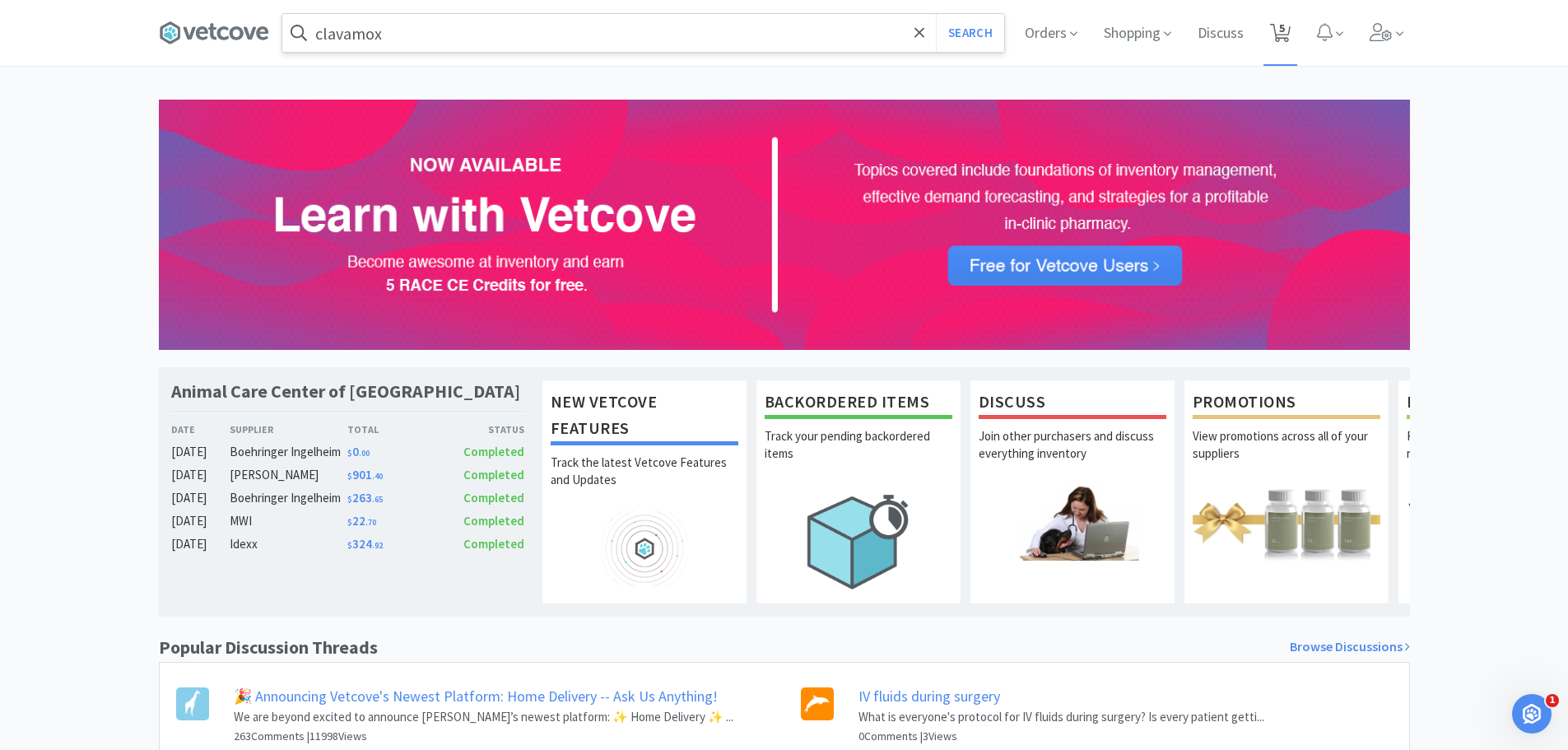
select select "1"
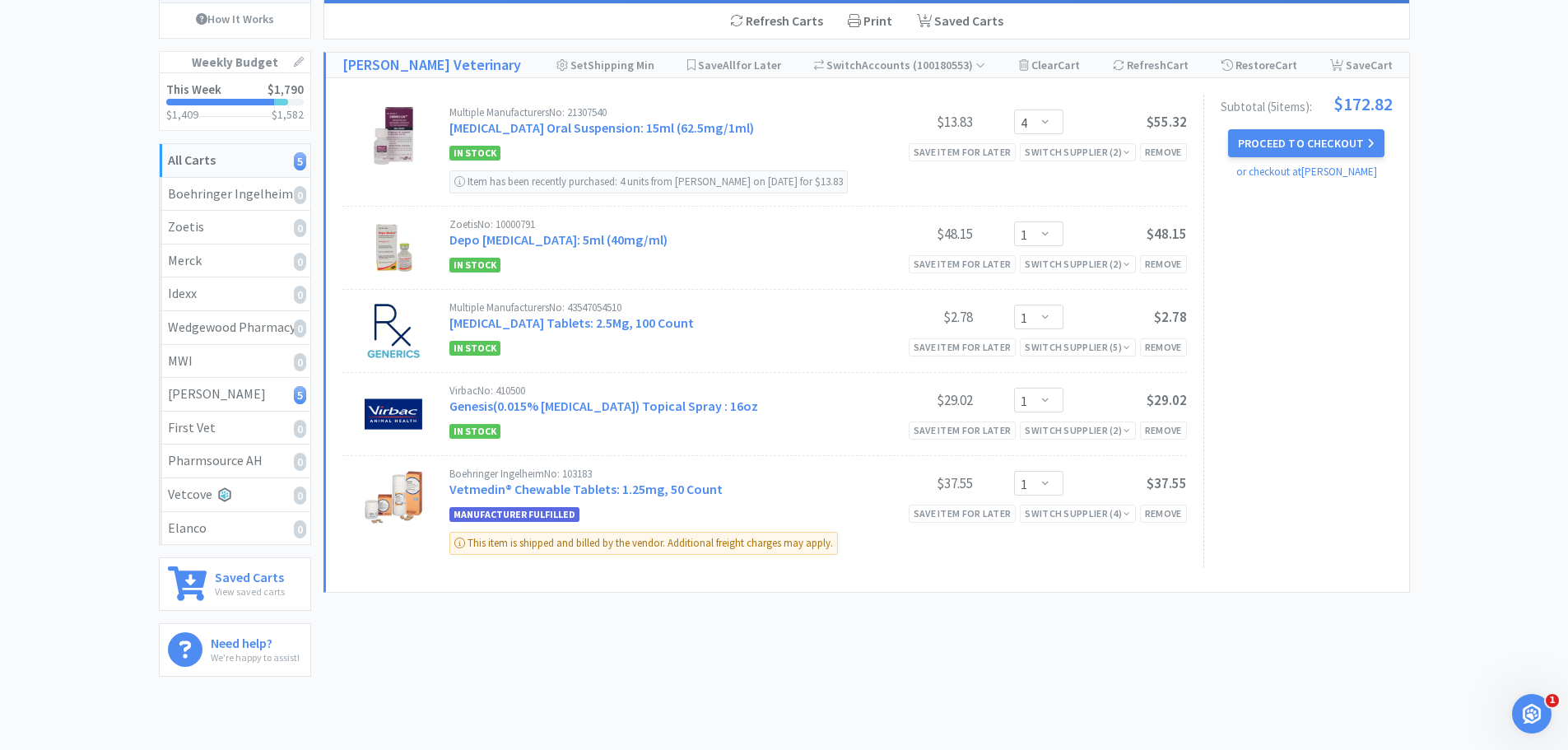
scroll to position [82, 0]
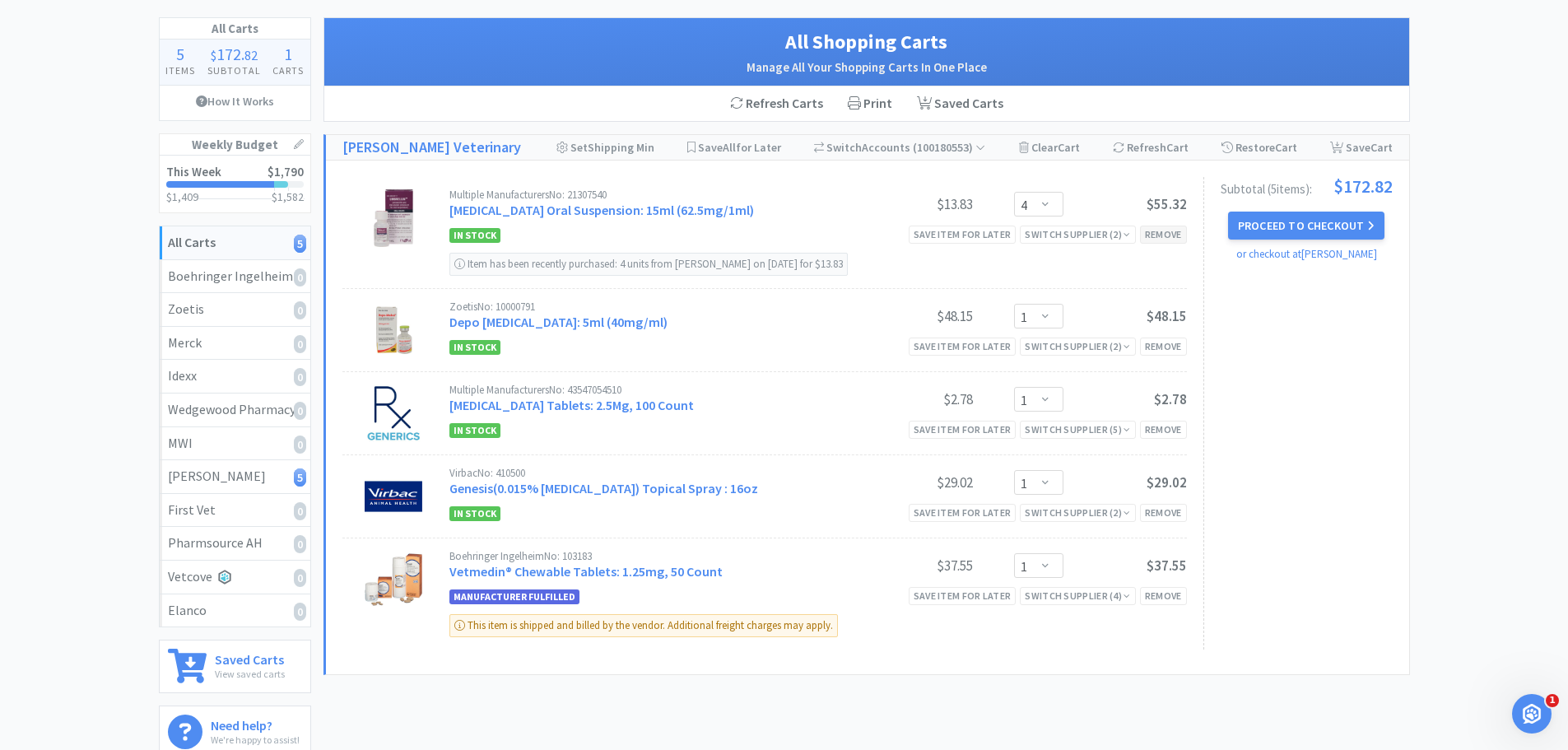
click at [1161, 243] on div "Remove" at bounding box center [1163, 234] width 47 height 17
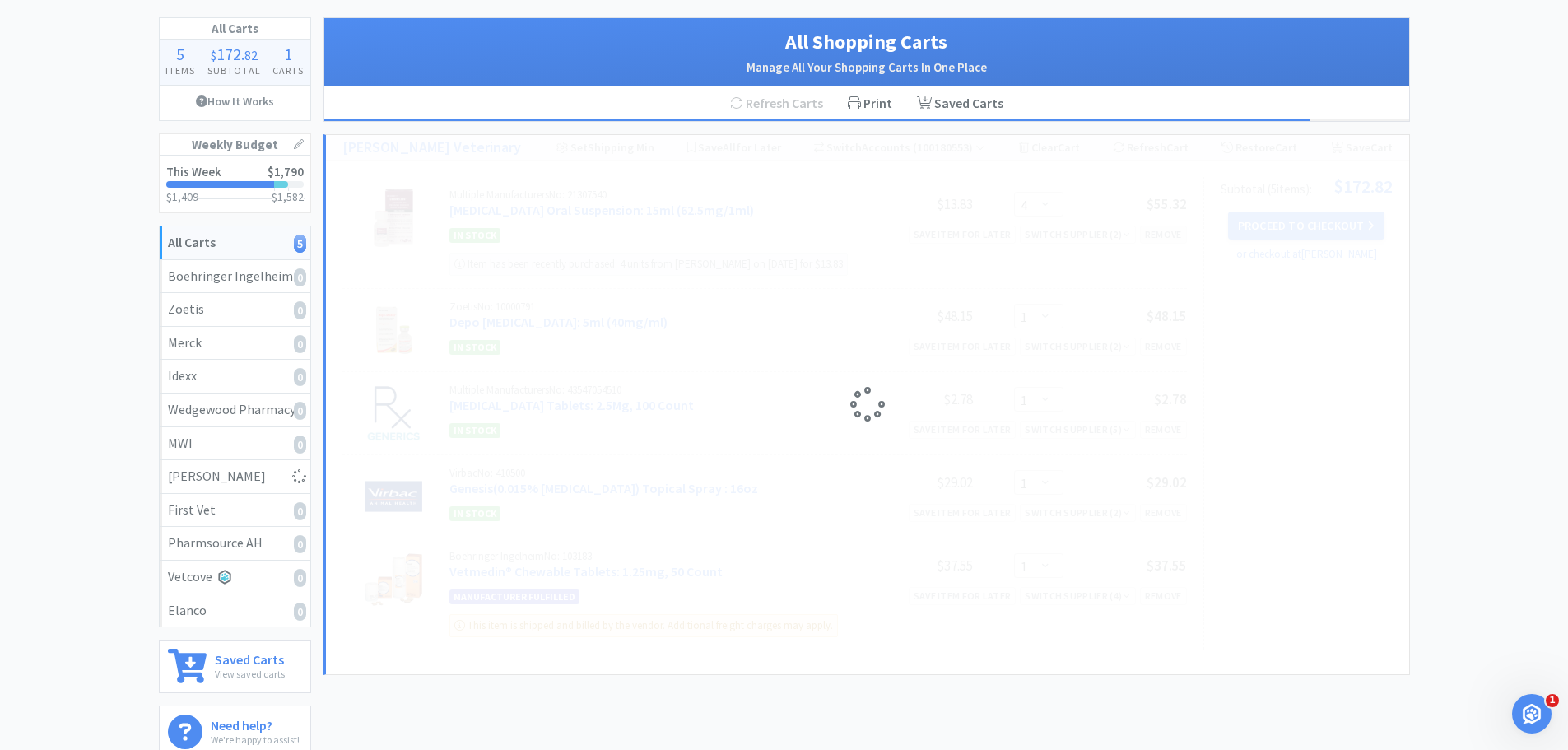
select select "1"
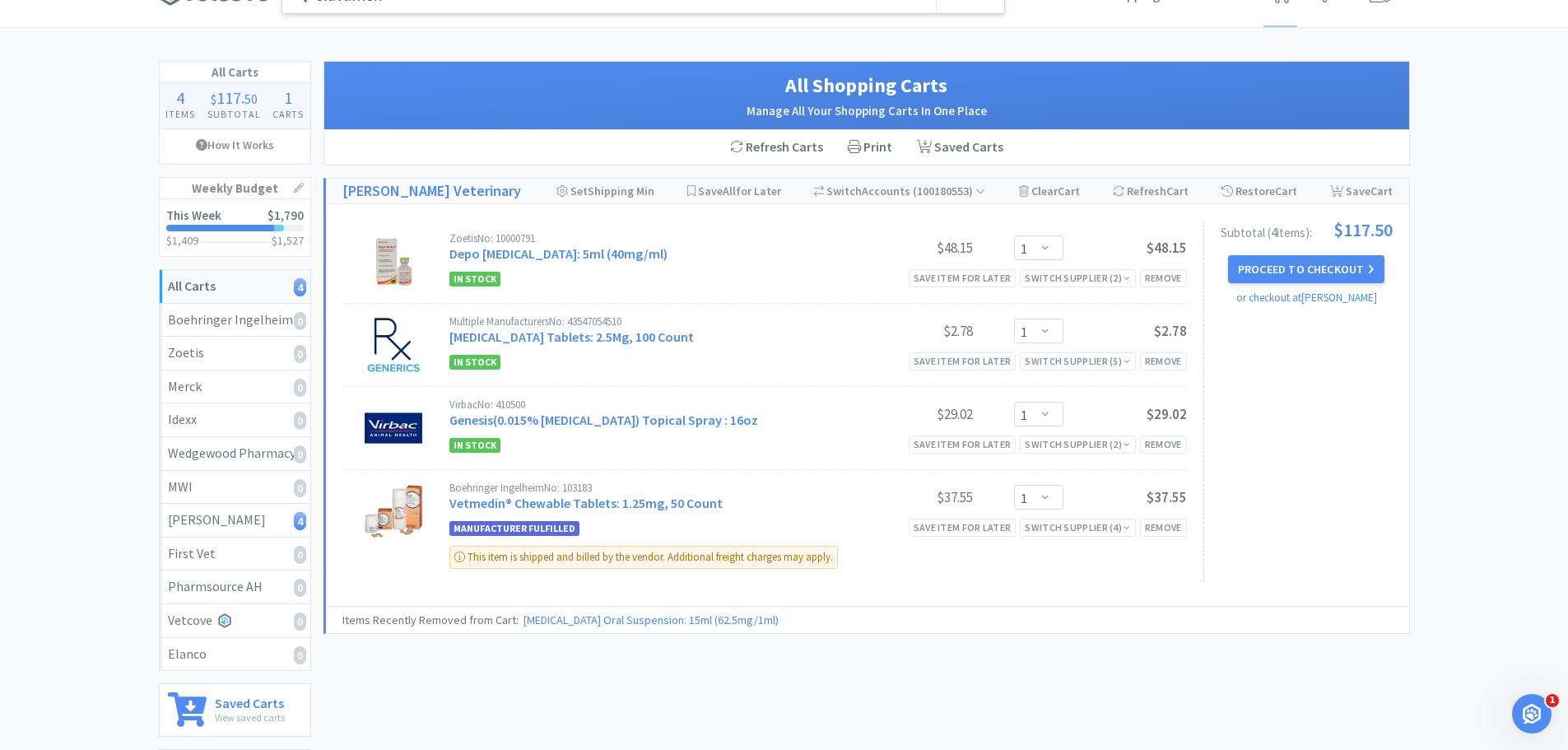
scroll to position [0, 0]
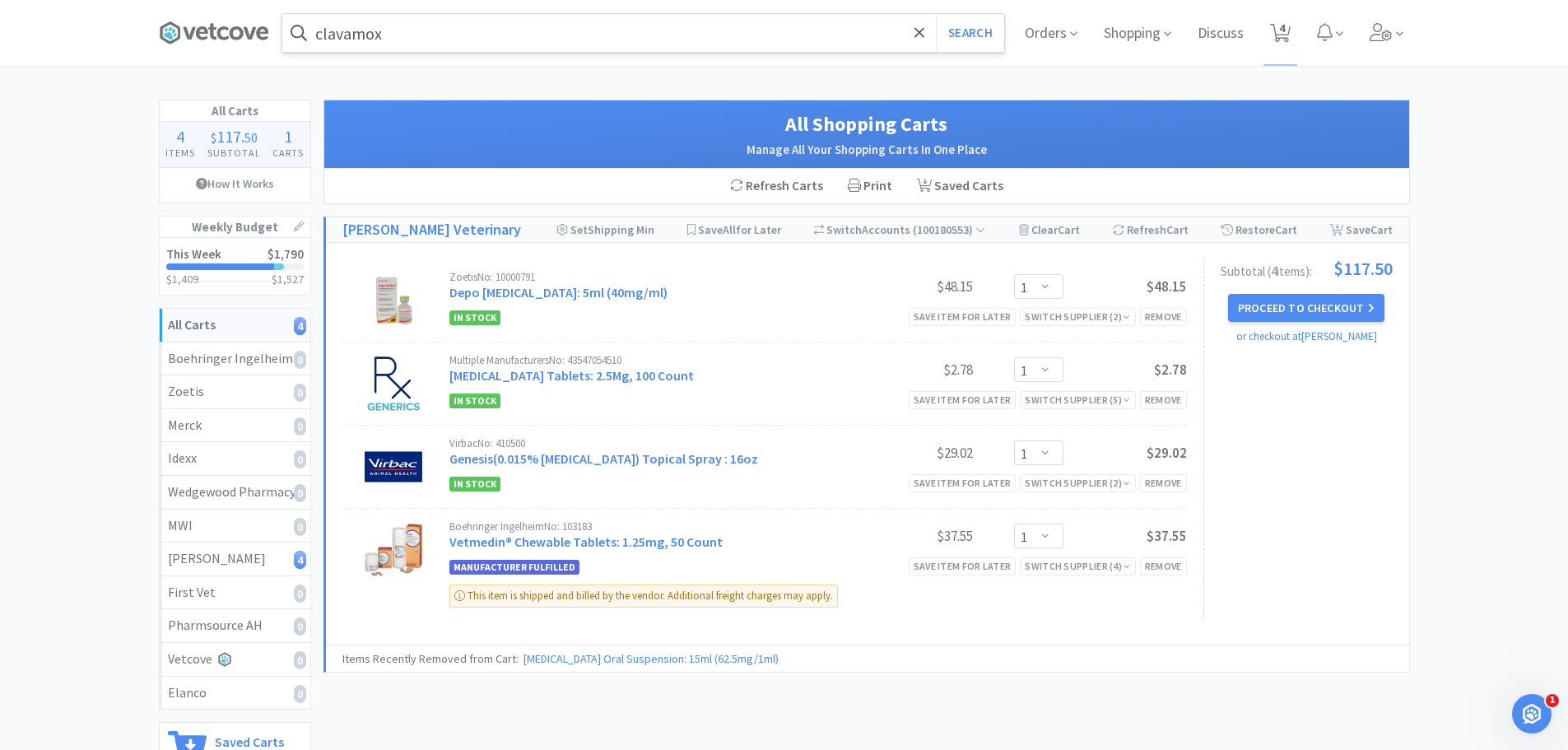
click at [214, 46] on span at bounding box center [221, 33] width 124 height 66
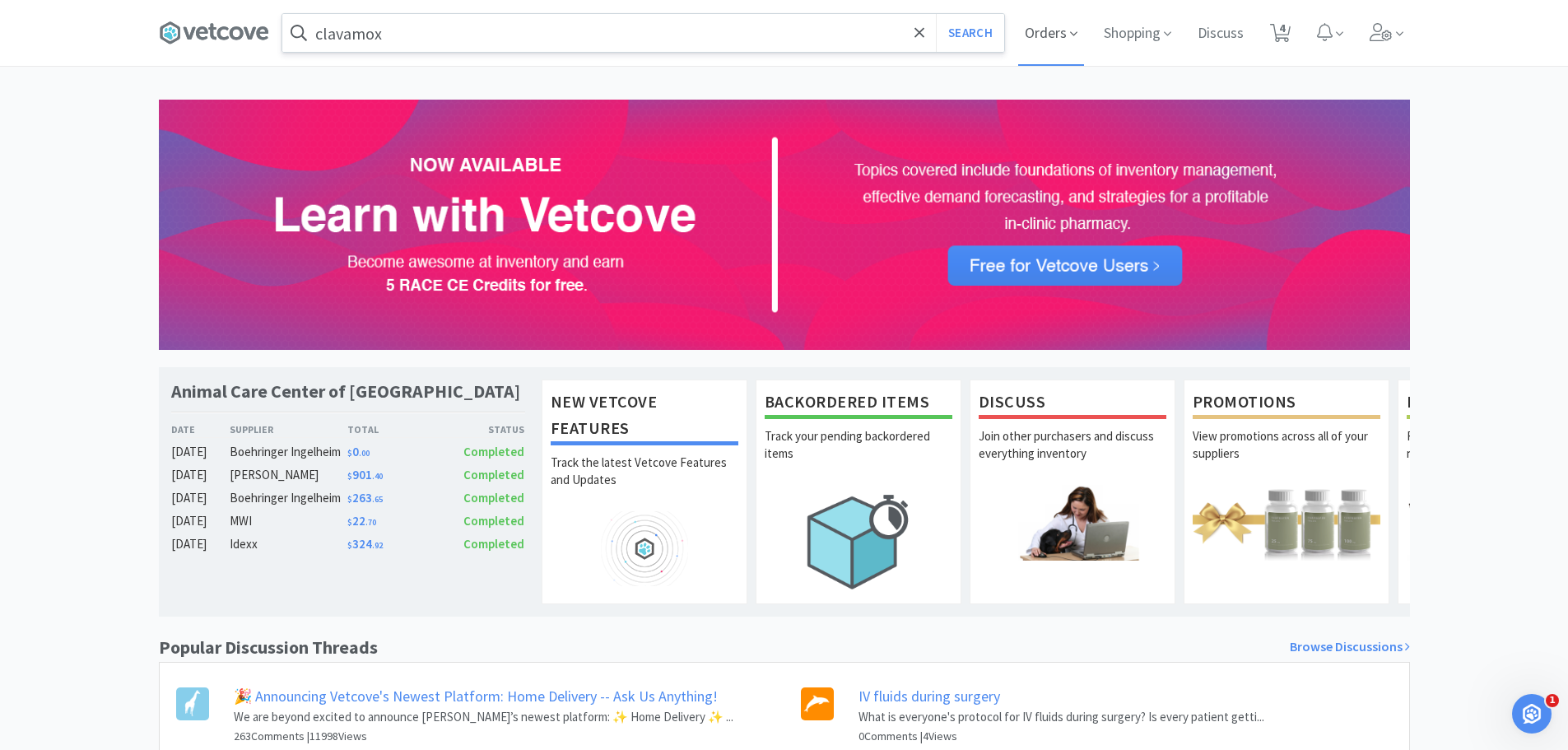
click at [1049, 41] on span "Orders" at bounding box center [1051, 33] width 66 height 66
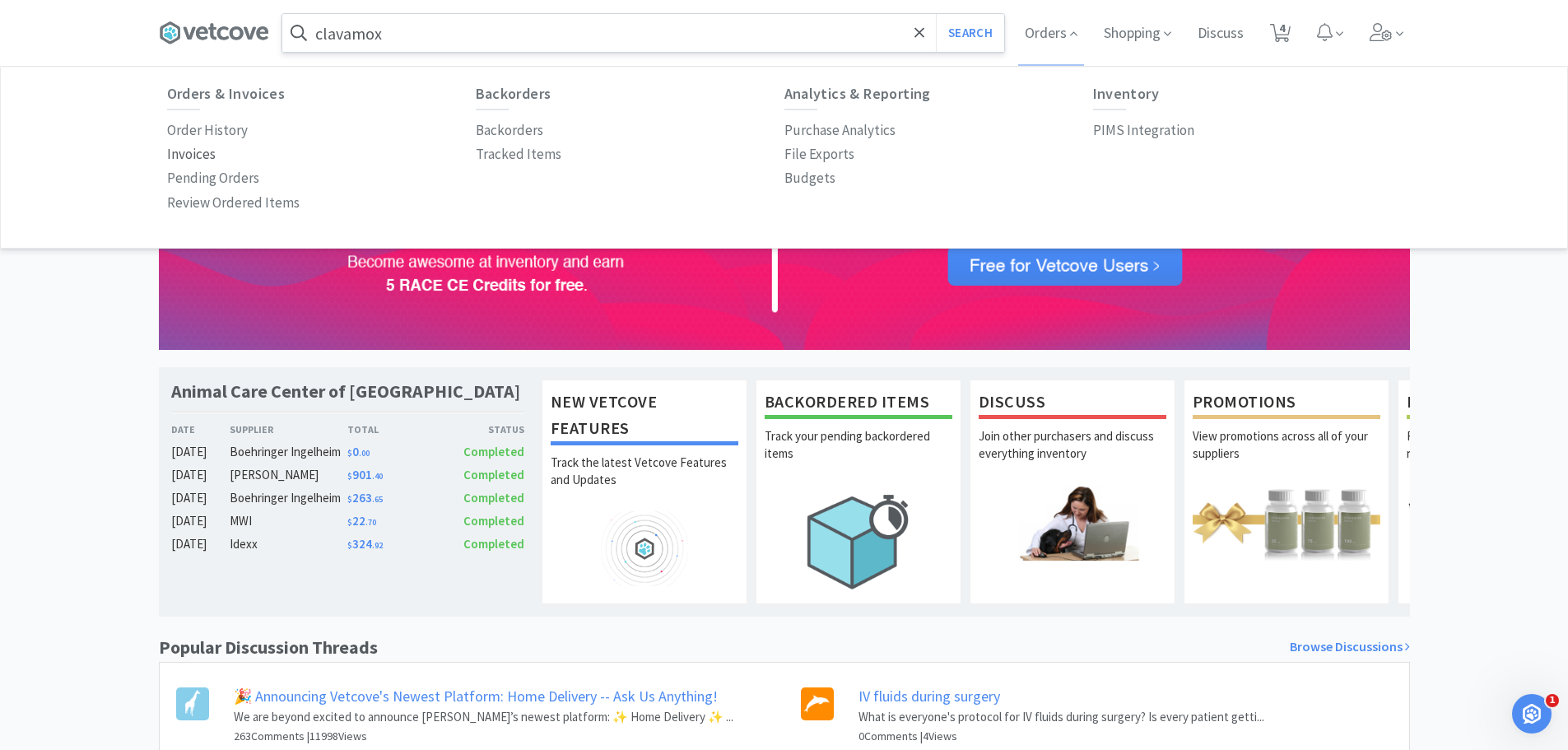
click at [207, 154] on p "Invoices" at bounding box center [191, 154] width 49 height 22
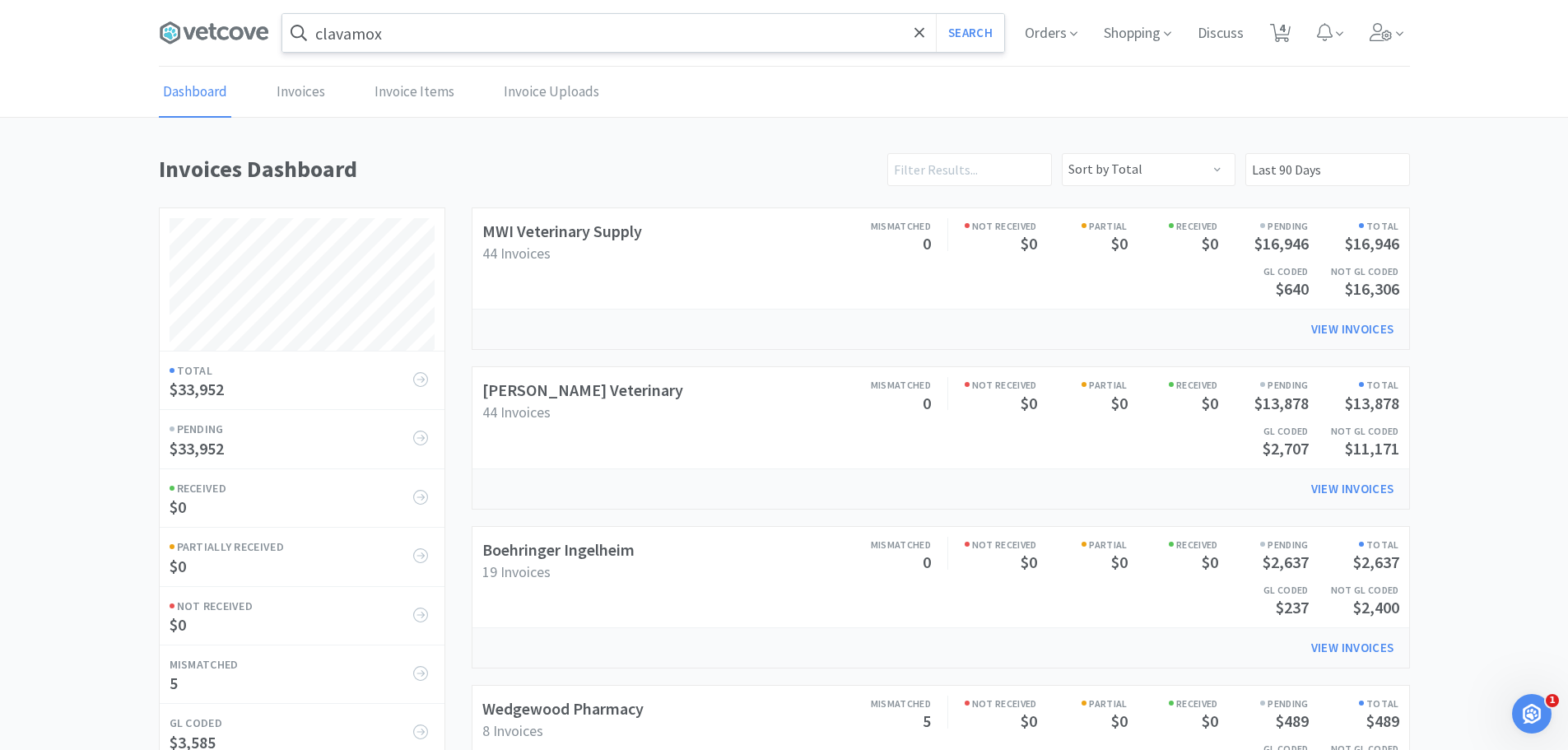
scroll to position [770, 1252]
click at [567, 387] on link "[PERSON_NAME] Veterinary" at bounding box center [582, 389] width 201 height 21
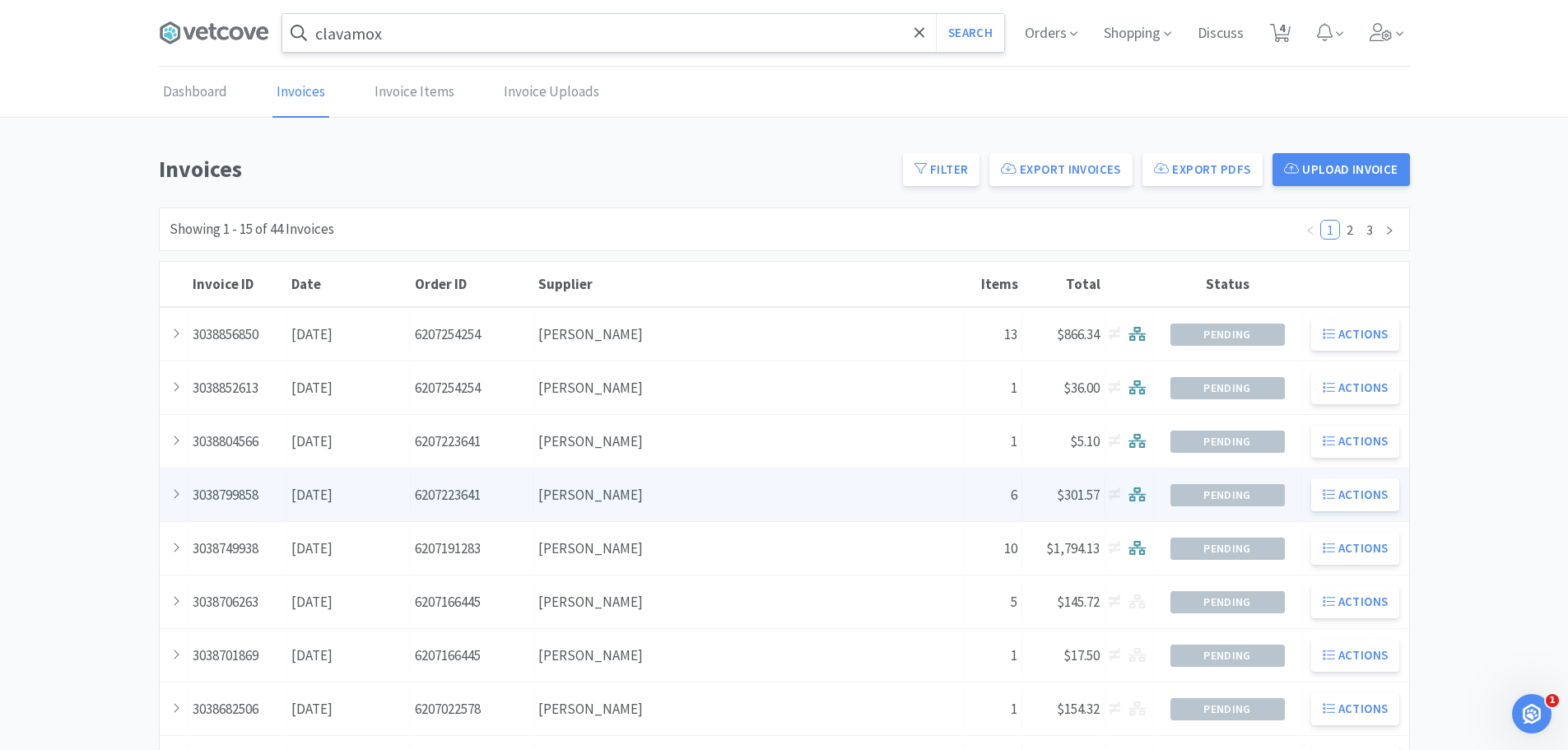
click at [707, 497] on div "Supplier Patterson" at bounding box center [749, 495] width 430 height 42
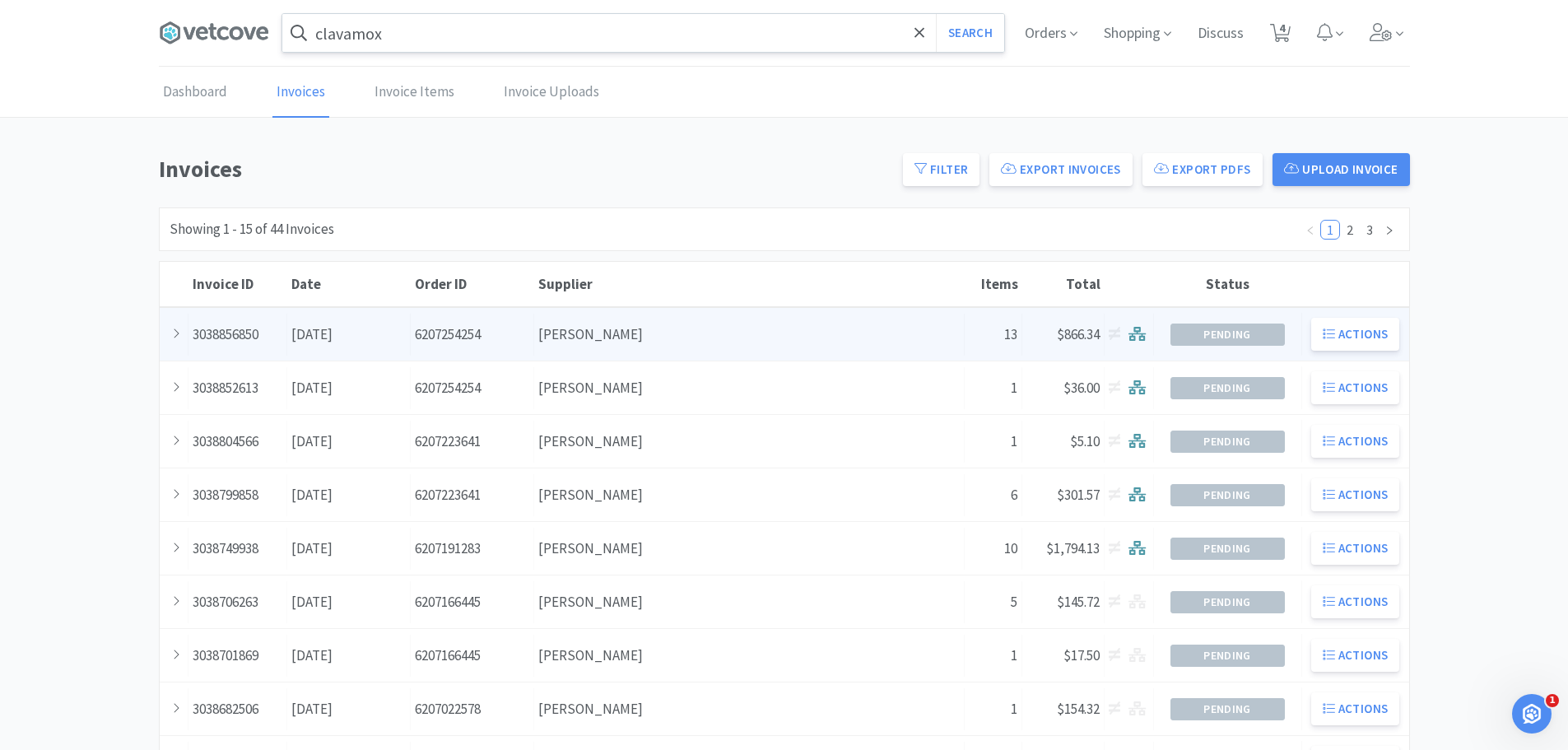
click at [746, 320] on div "Supplier Patterson" at bounding box center [749, 335] width 430 height 42
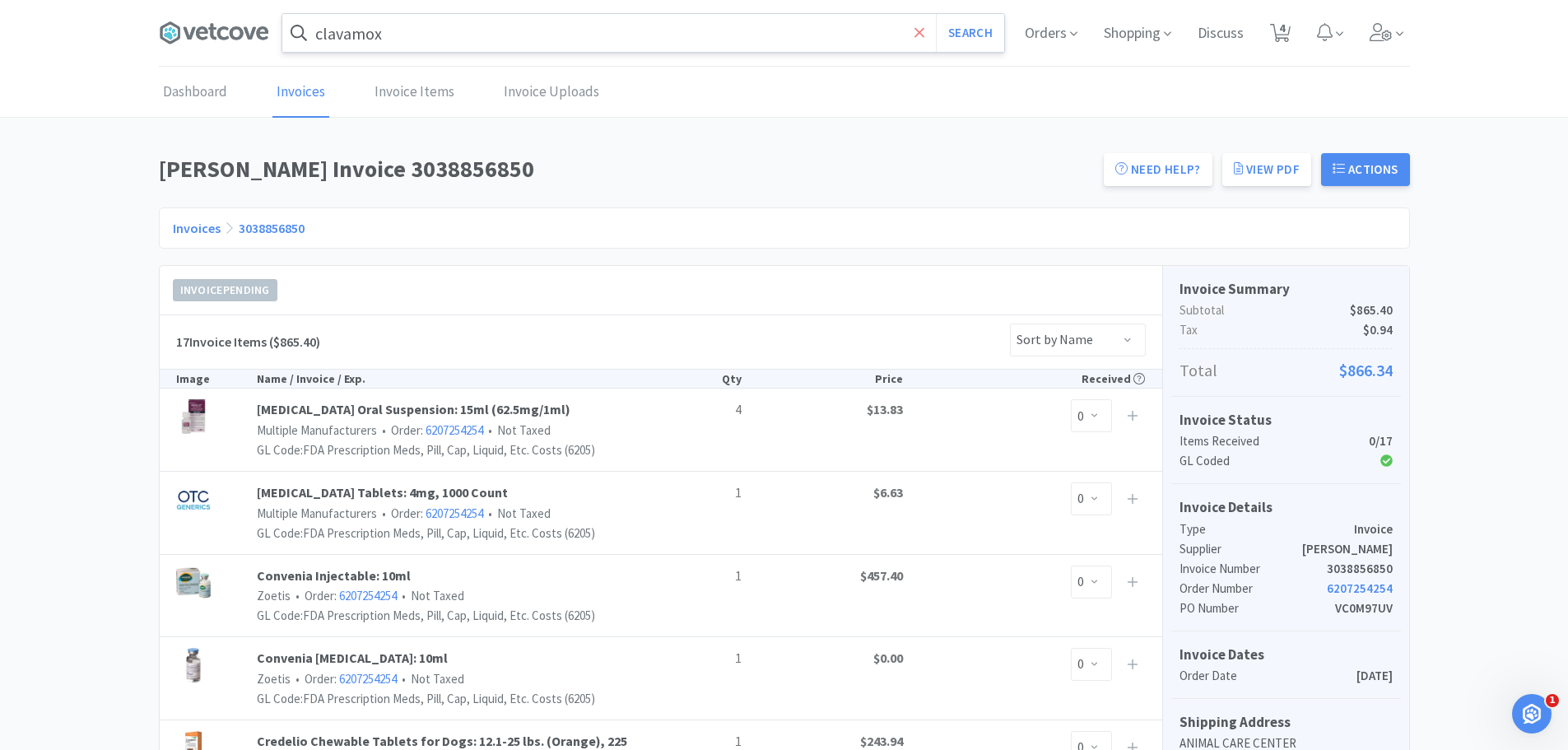
click at [918, 35] on icon at bounding box center [919, 32] width 10 height 10
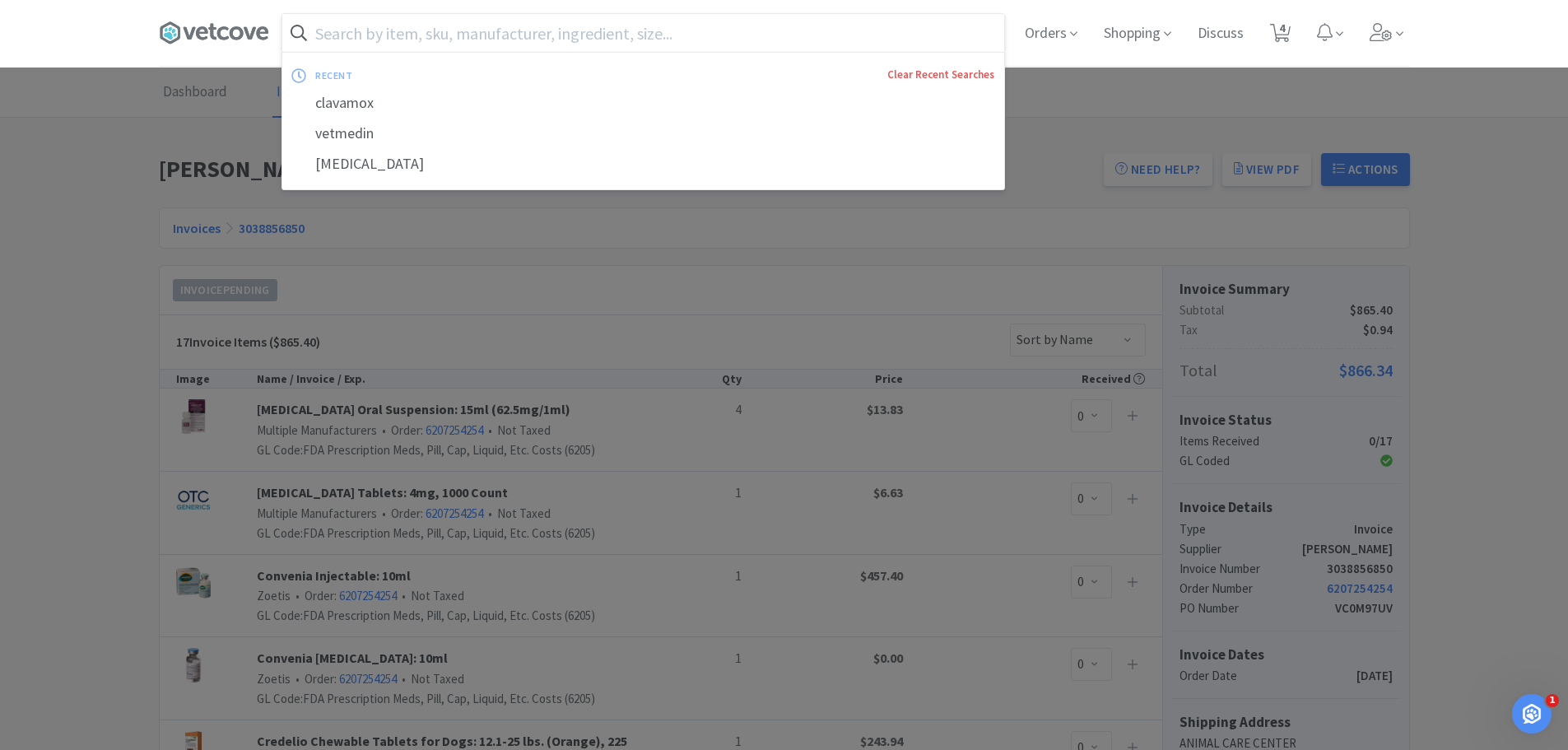
click at [931, 74] on link "Clear Recent Searches" at bounding box center [940, 75] width 107 height 14
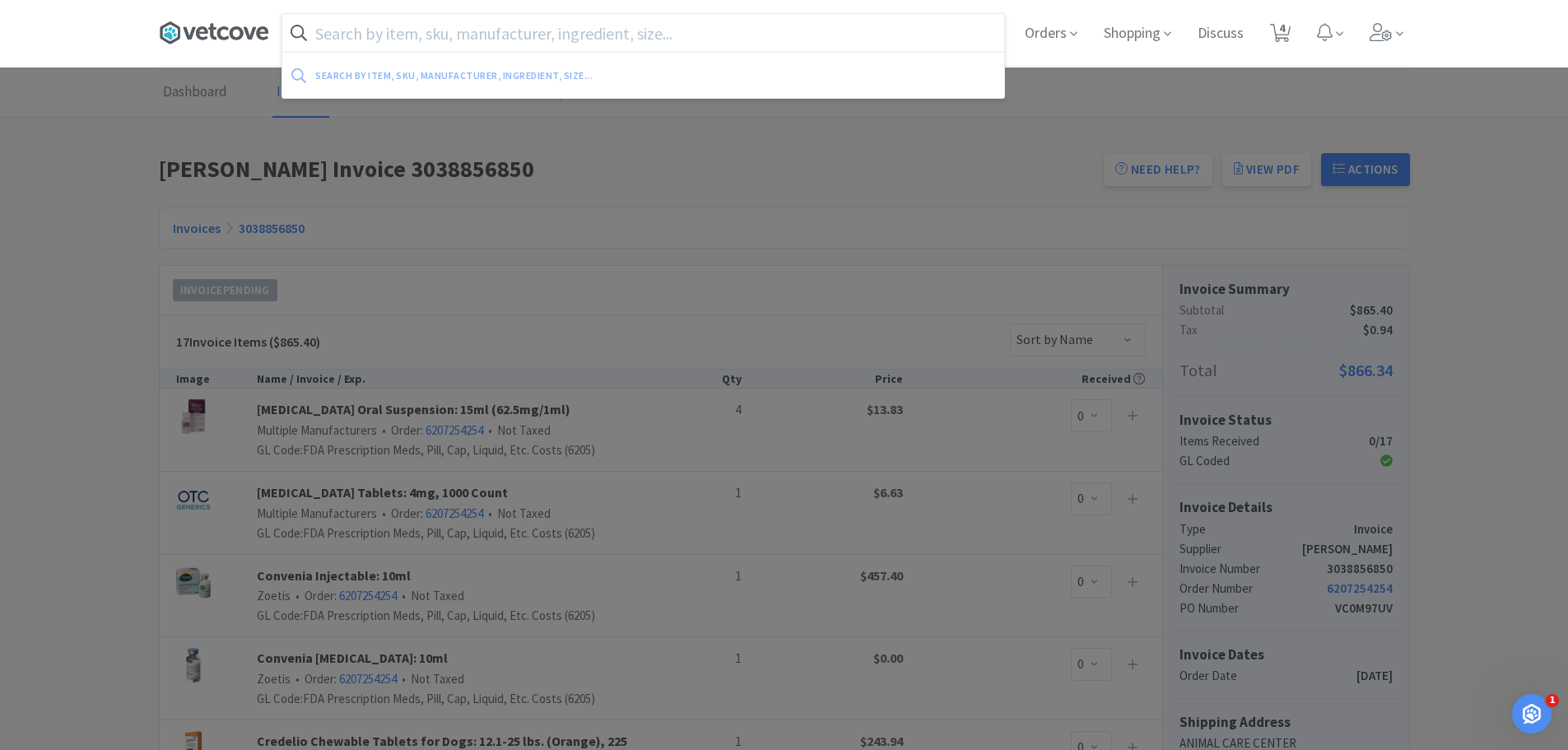
click at [229, 45] on icon at bounding box center [214, 33] width 111 height 25
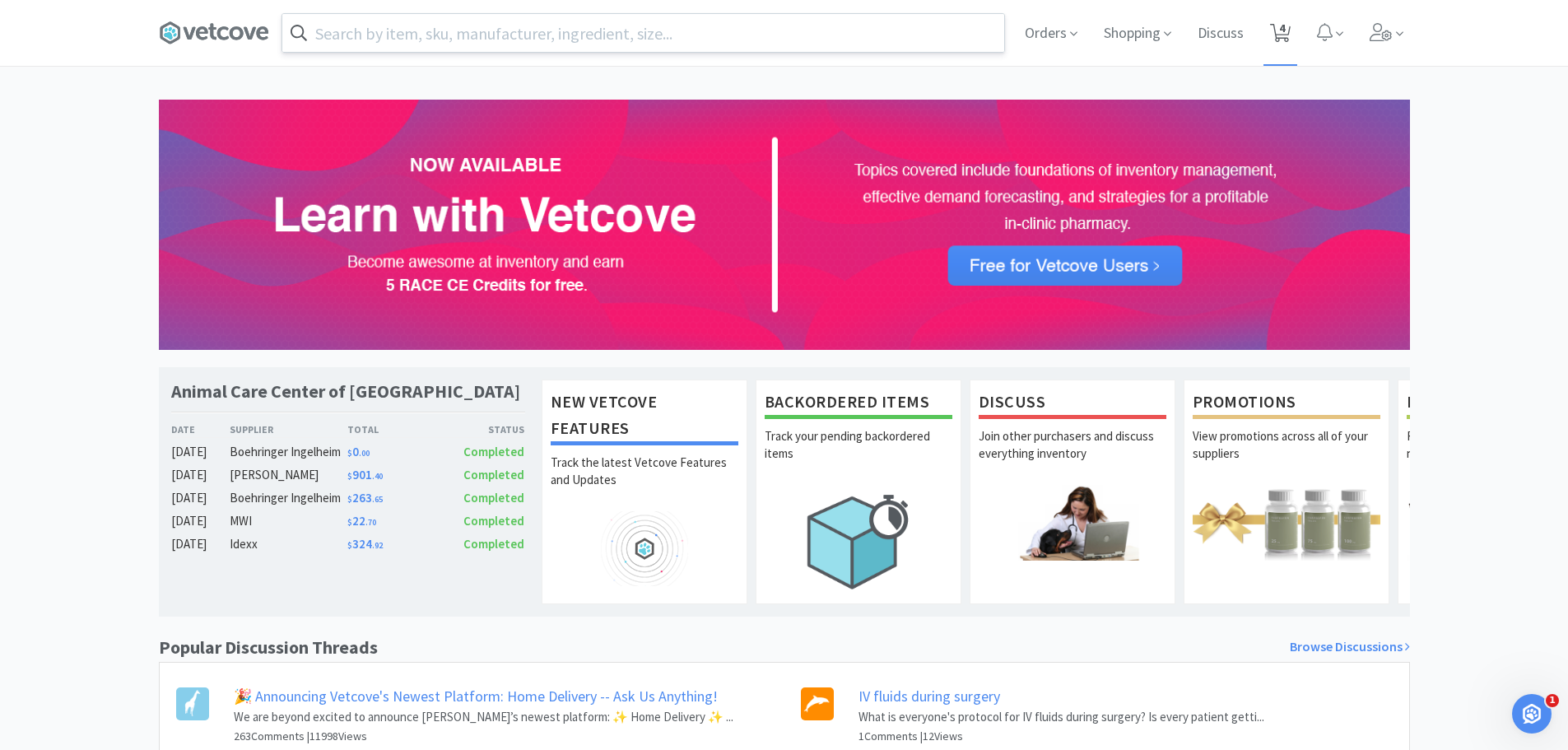
click at [1277, 28] on icon at bounding box center [1280, 33] width 21 height 18
select select "1"
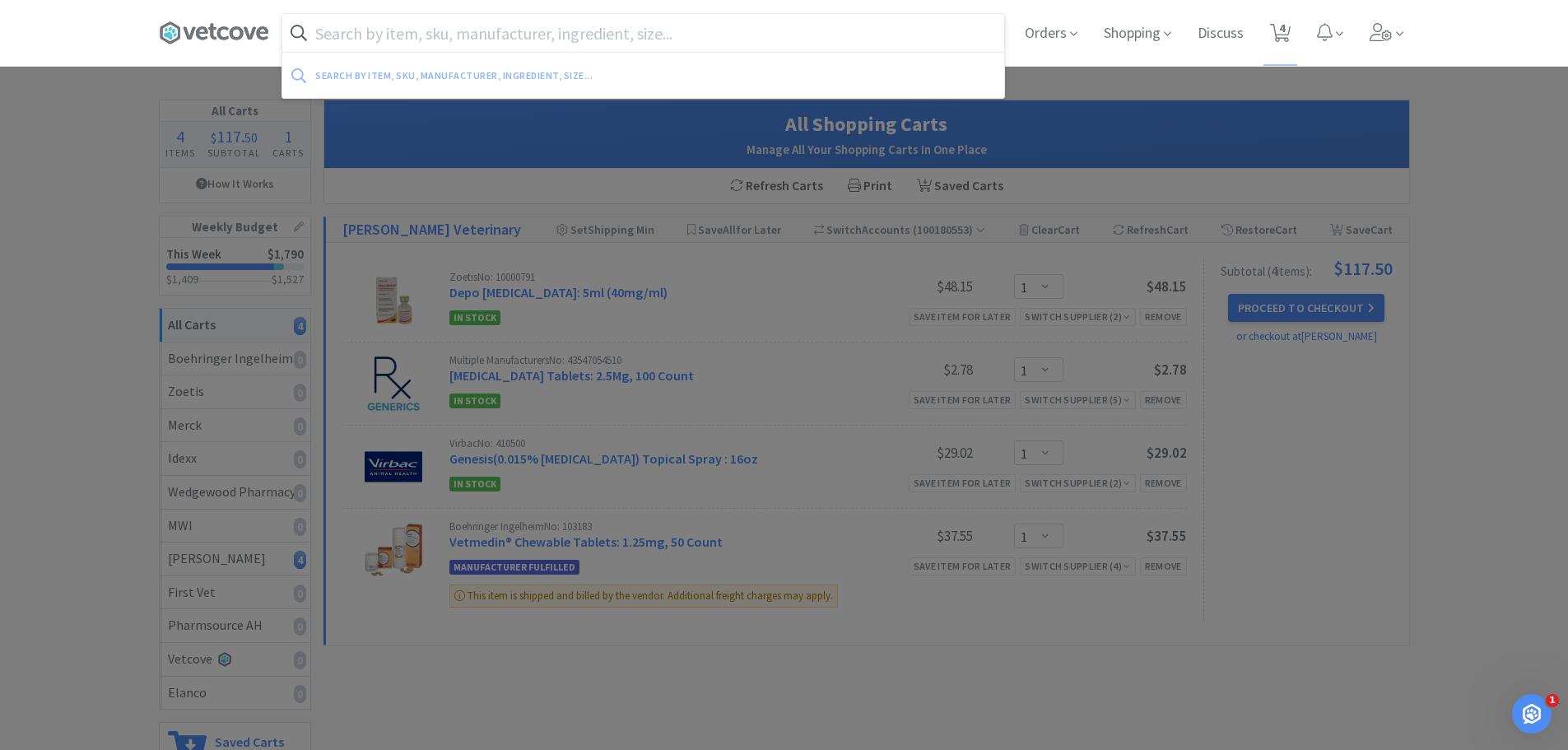
click at [547, 25] on input "text" at bounding box center [643, 33] width 722 height 38
click at [0, 196] on div at bounding box center [784, 375] width 1568 height 750
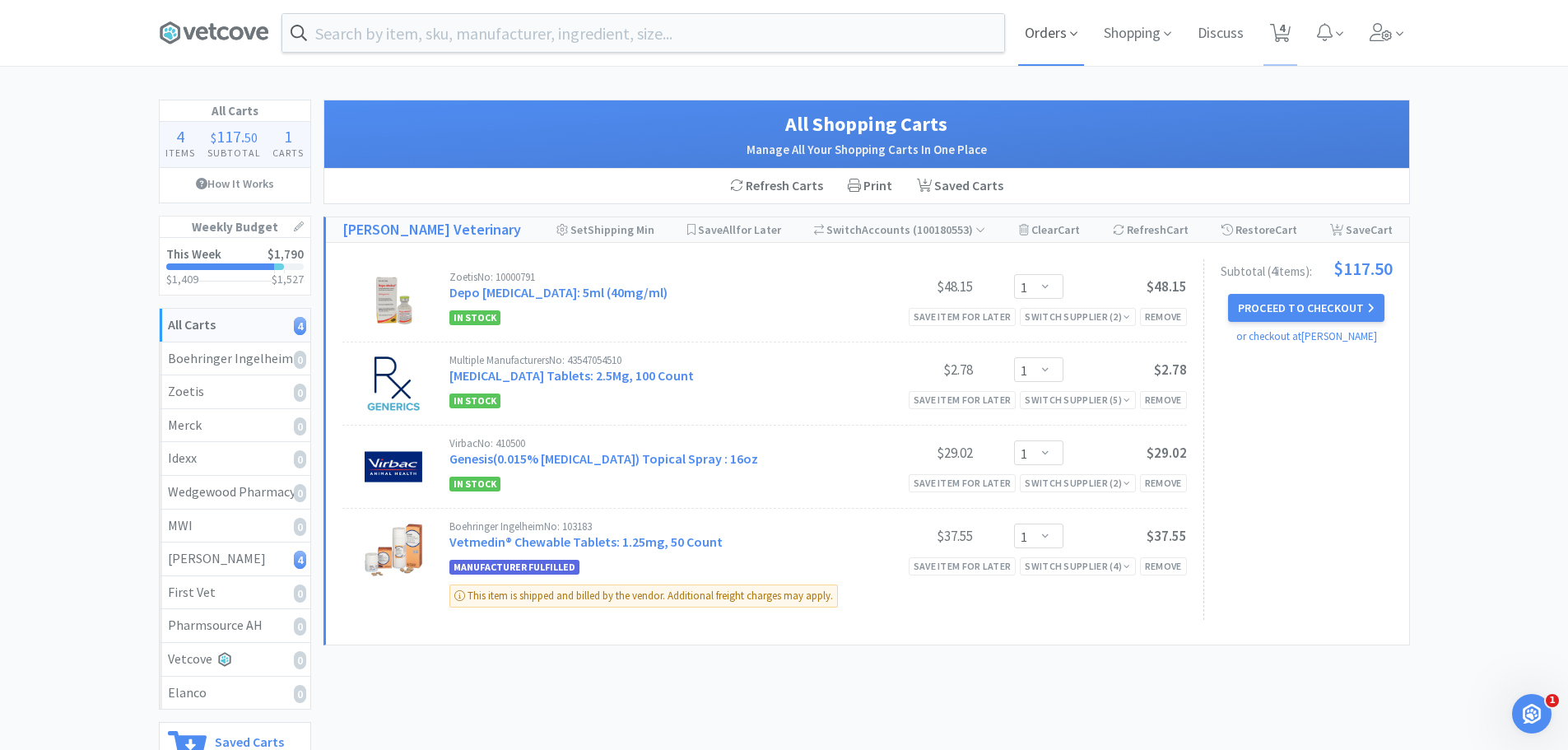
click at [1057, 19] on span "Orders" at bounding box center [1051, 33] width 66 height 66
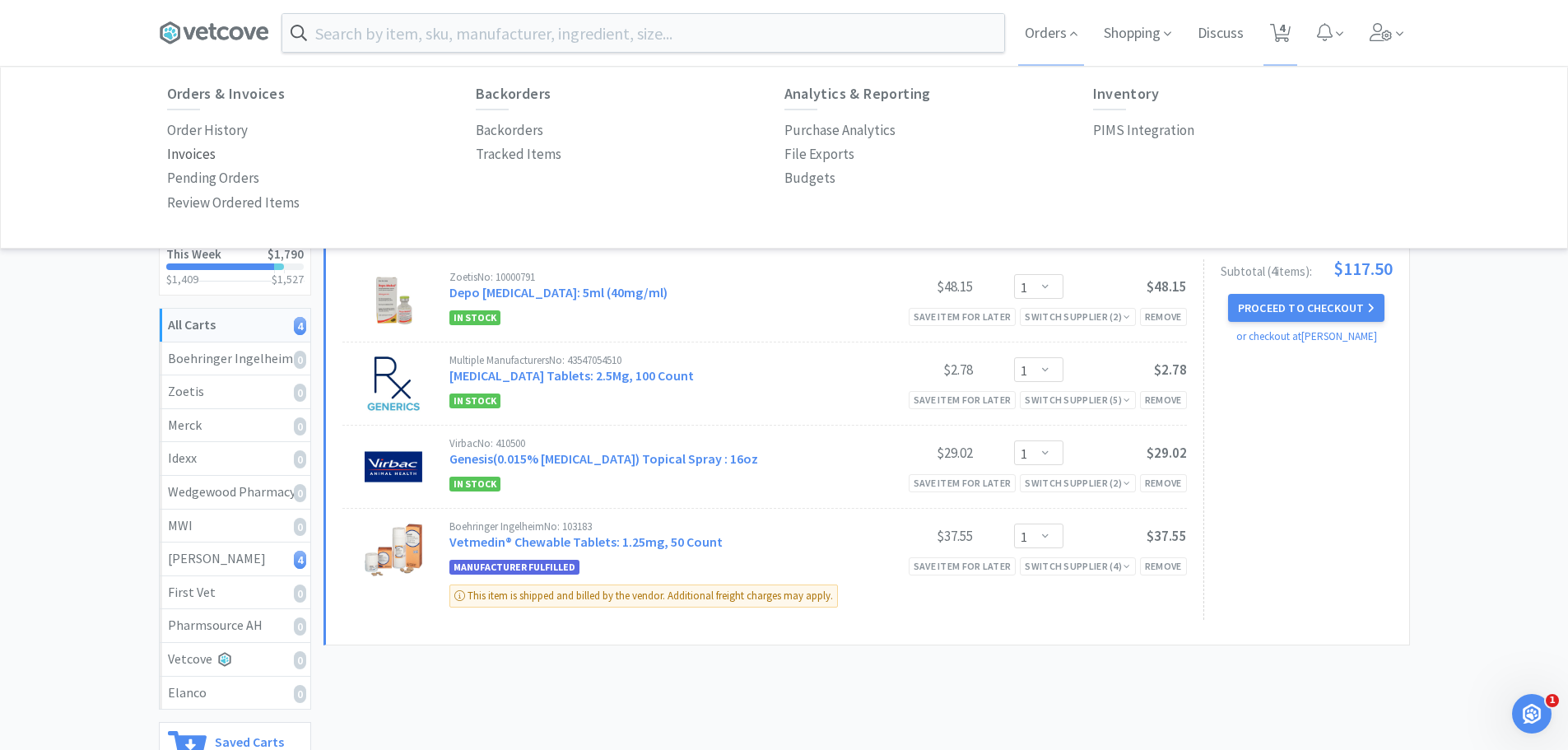
click at [210, 156] on p "Invoices" at bounding box center [191, 154] width 49 height 22
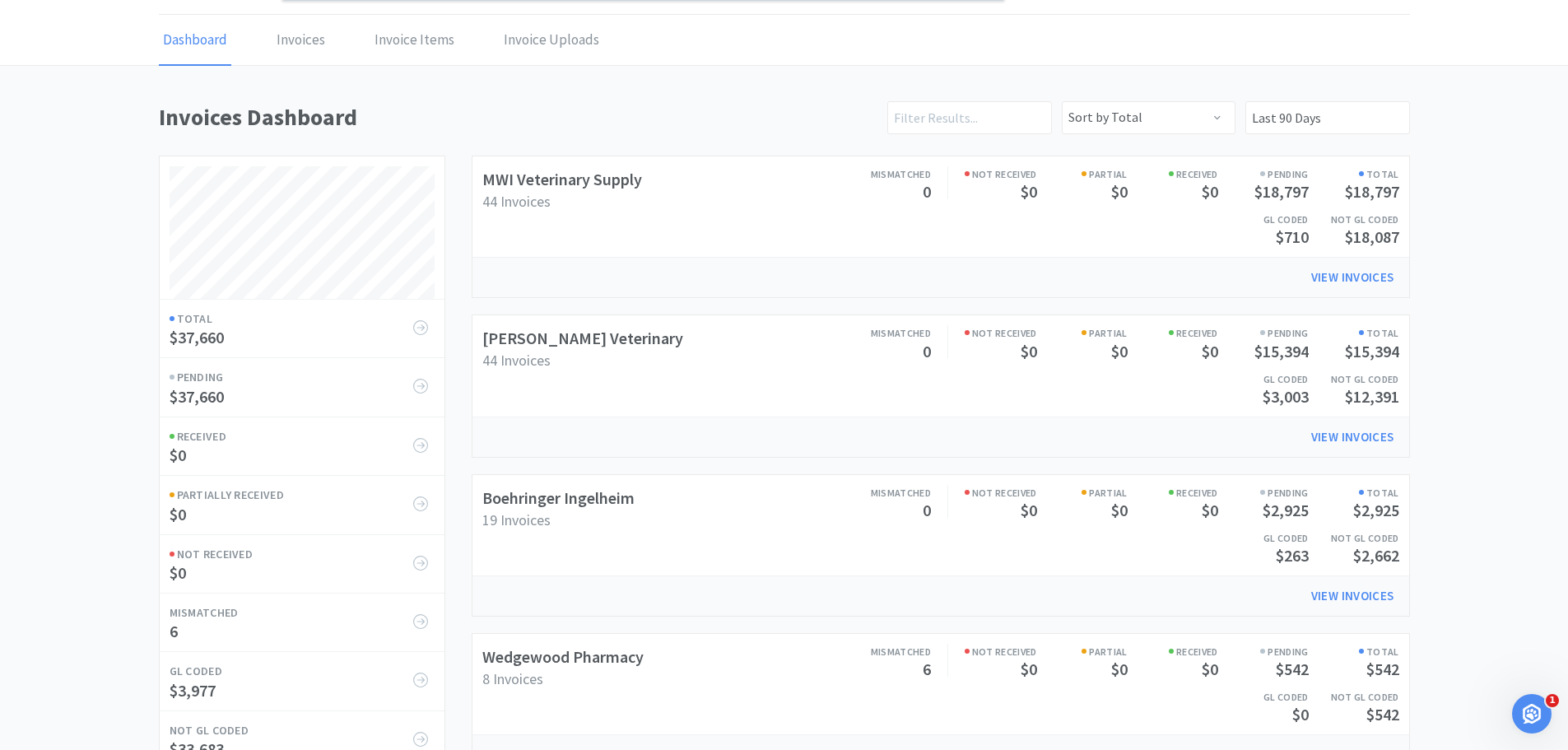
scroll to position [88, 0]
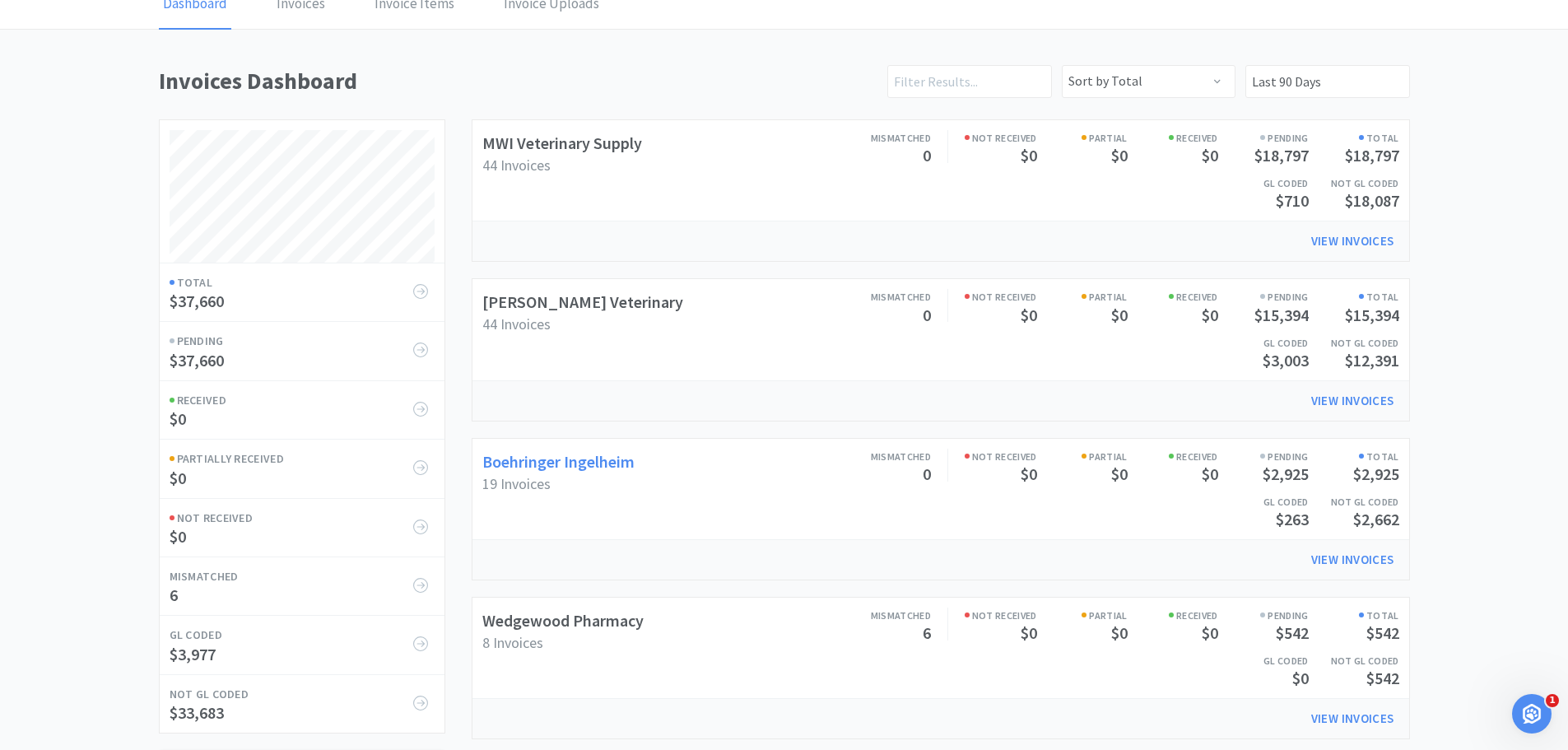
click at [603, 464] on link "Boehringer Ingelheim" at bounding box center [558, 461] width 153 height 21
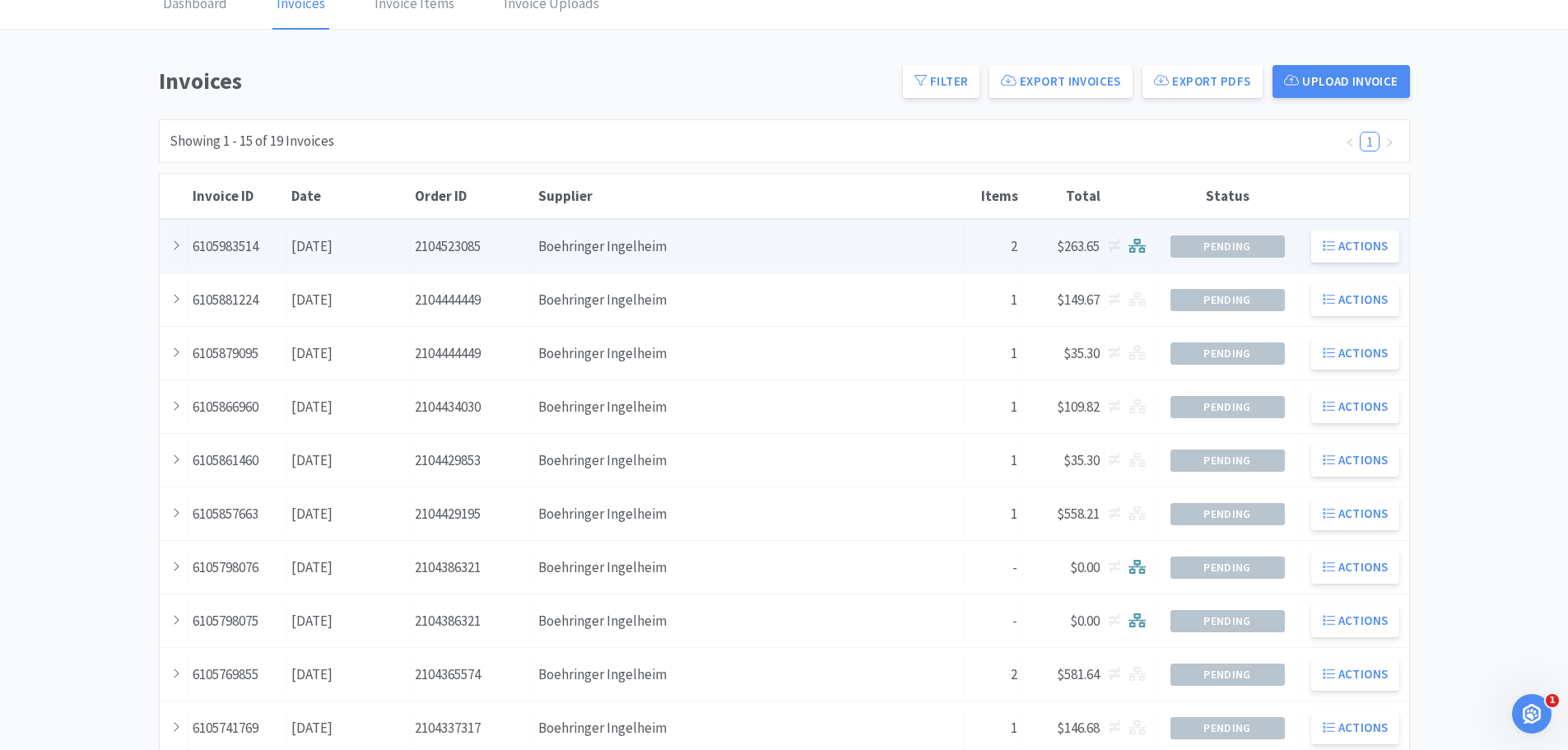
click at [748, 248] on div "Supplier Boehringer Ingelheim" at bounding box center [749, 247] width 430 height 42
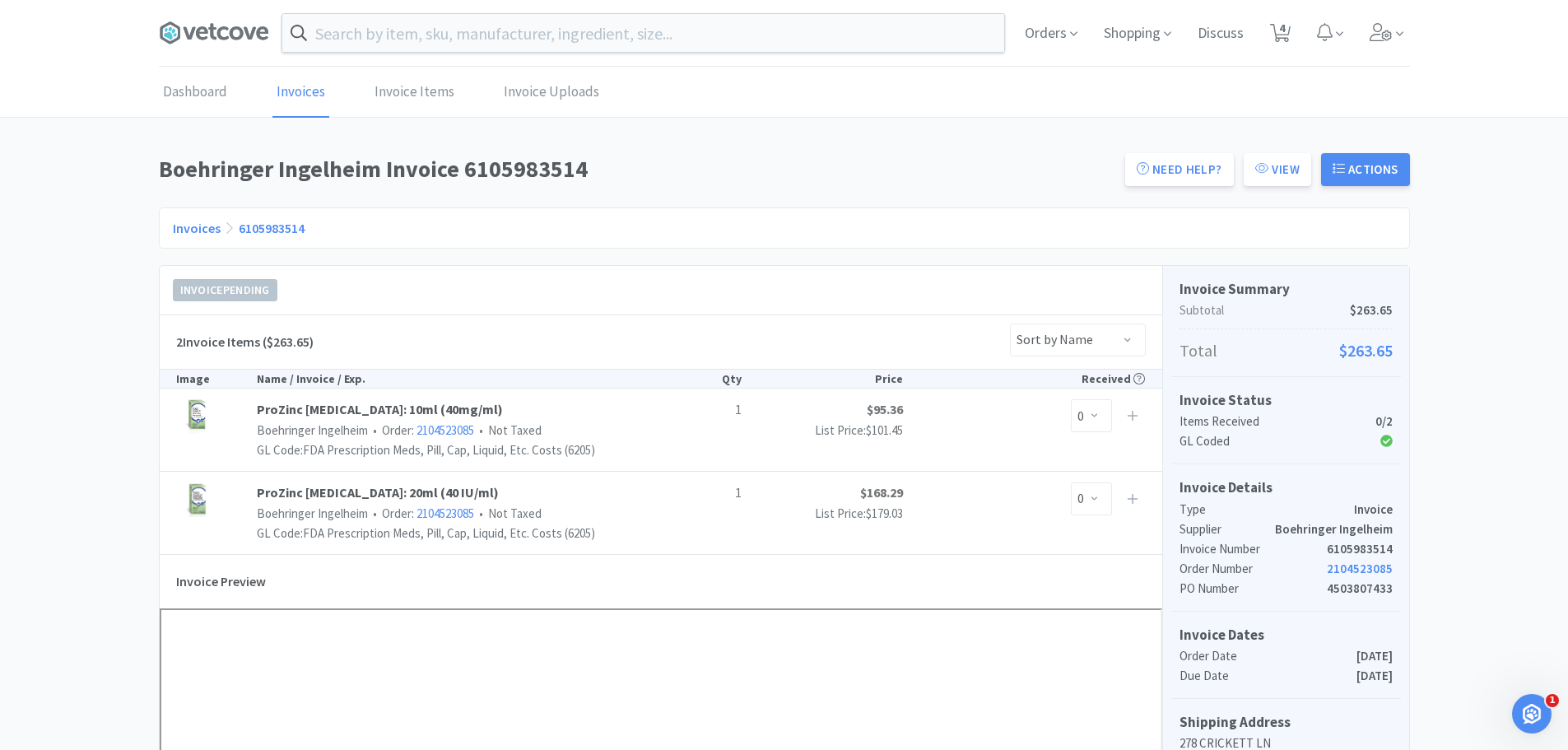
click at [221, 16] on span at bounding box center [221, 33] width 124 height 66
